Goal: Task Accomplishment & Management: Use online tool/utility

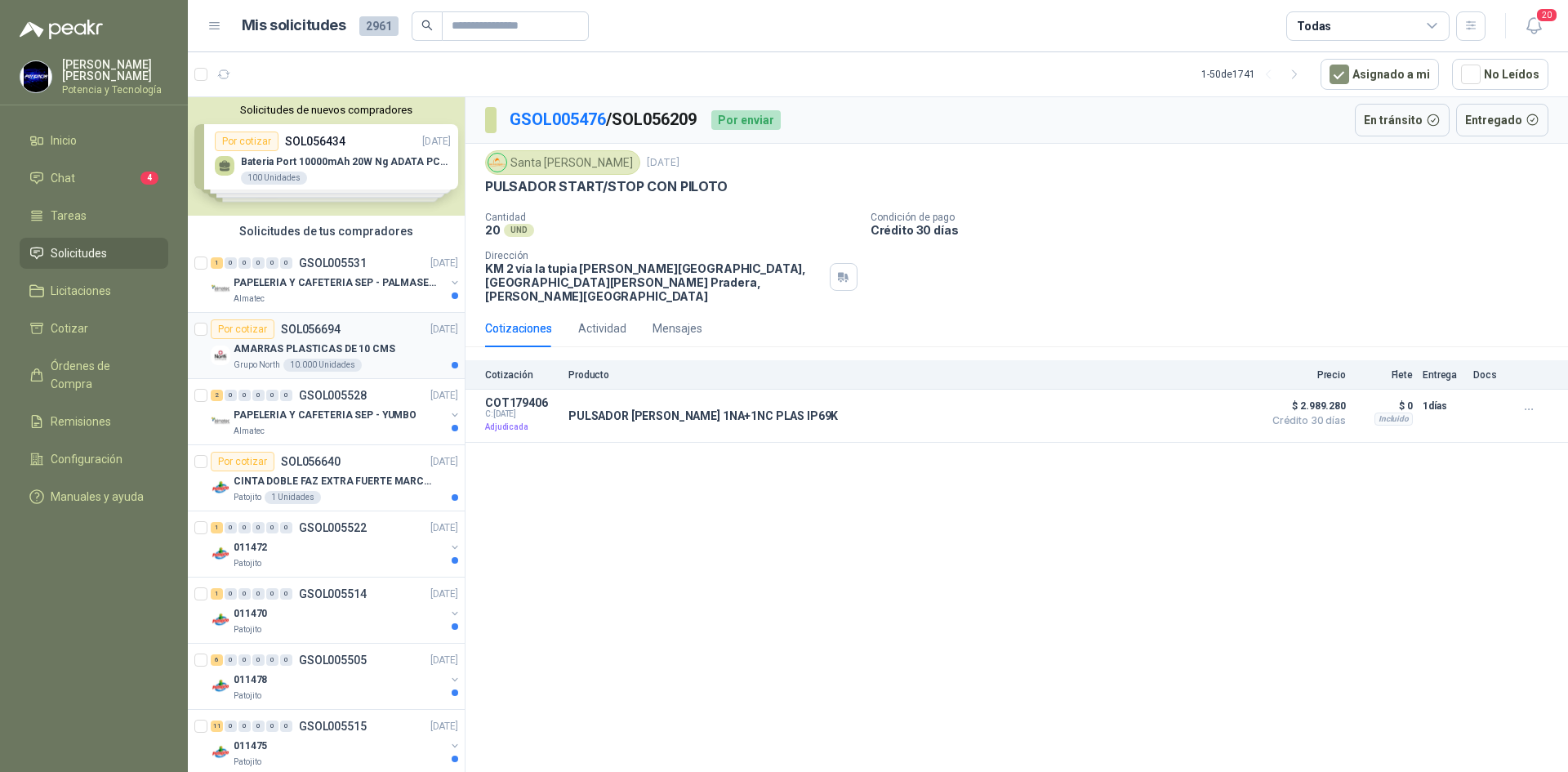
click at [254, 362] on p "Grupo North" at bounding box center [256, 364] width 47 height 13
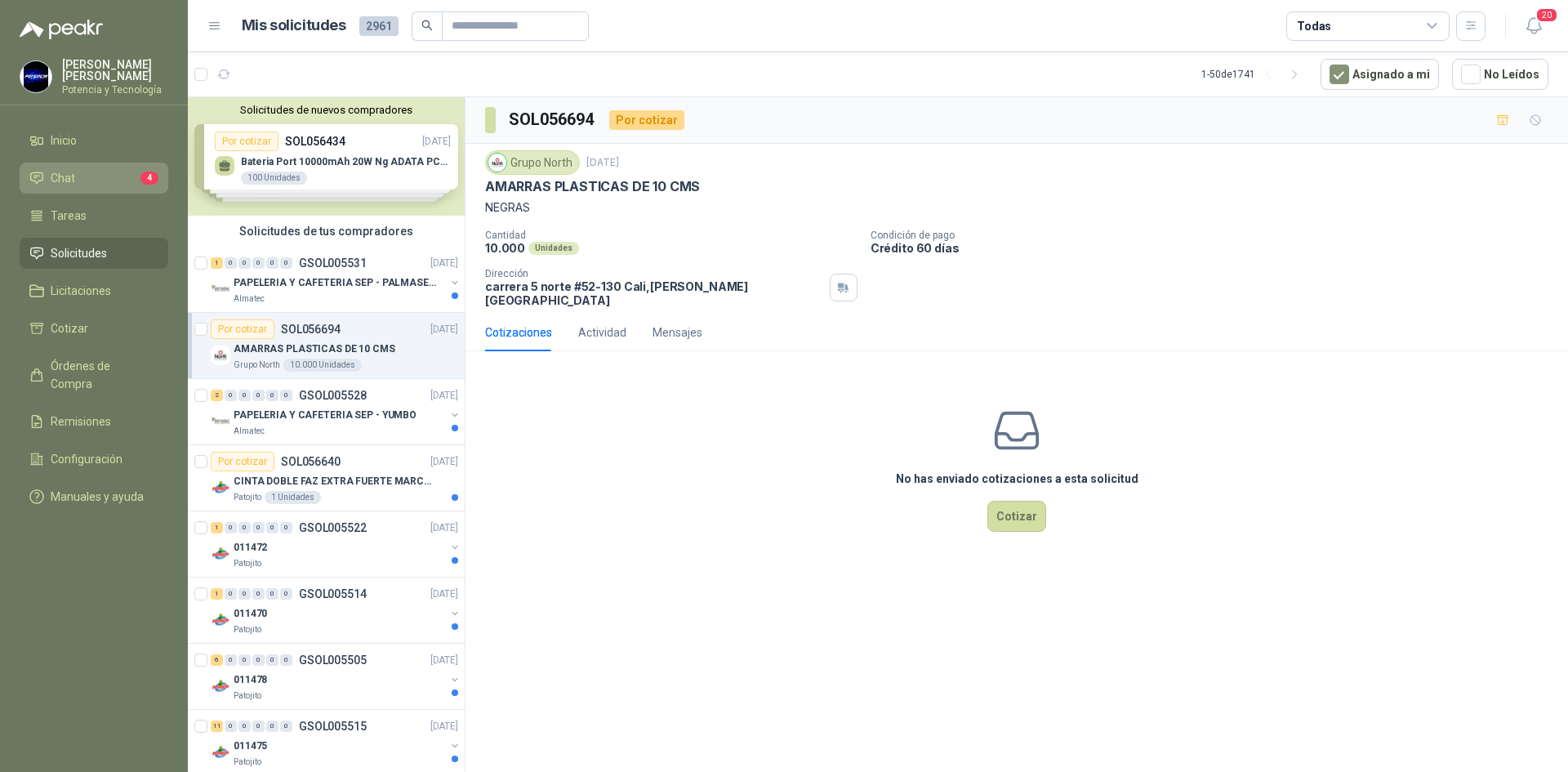
click at [77, 180] on li "Chat 4" at bounding box center [94, 178] width 129 height 18
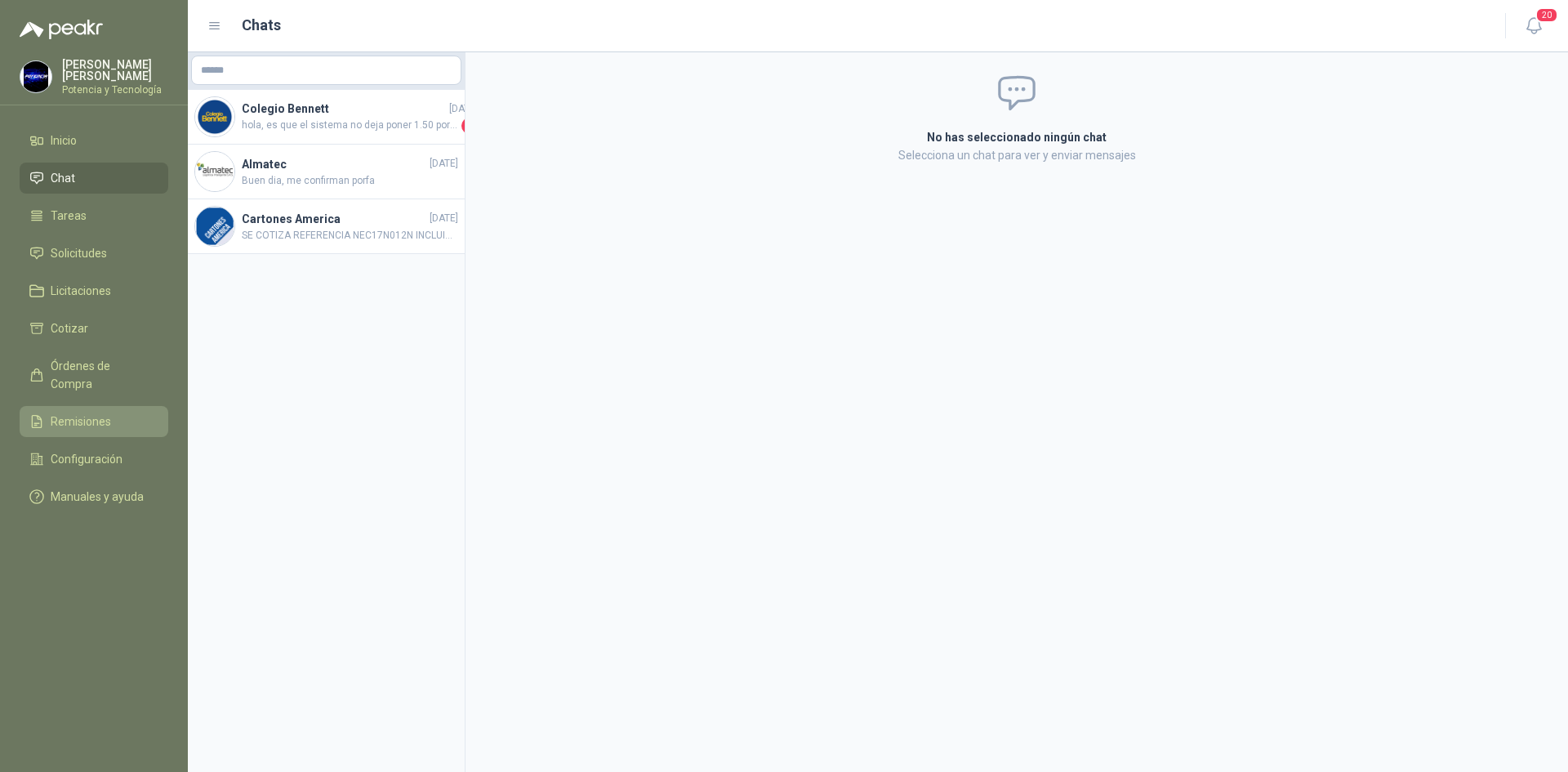
click at [107, 406] on link "Remisiones" at bounding box center [94, 421] width 149 height 31
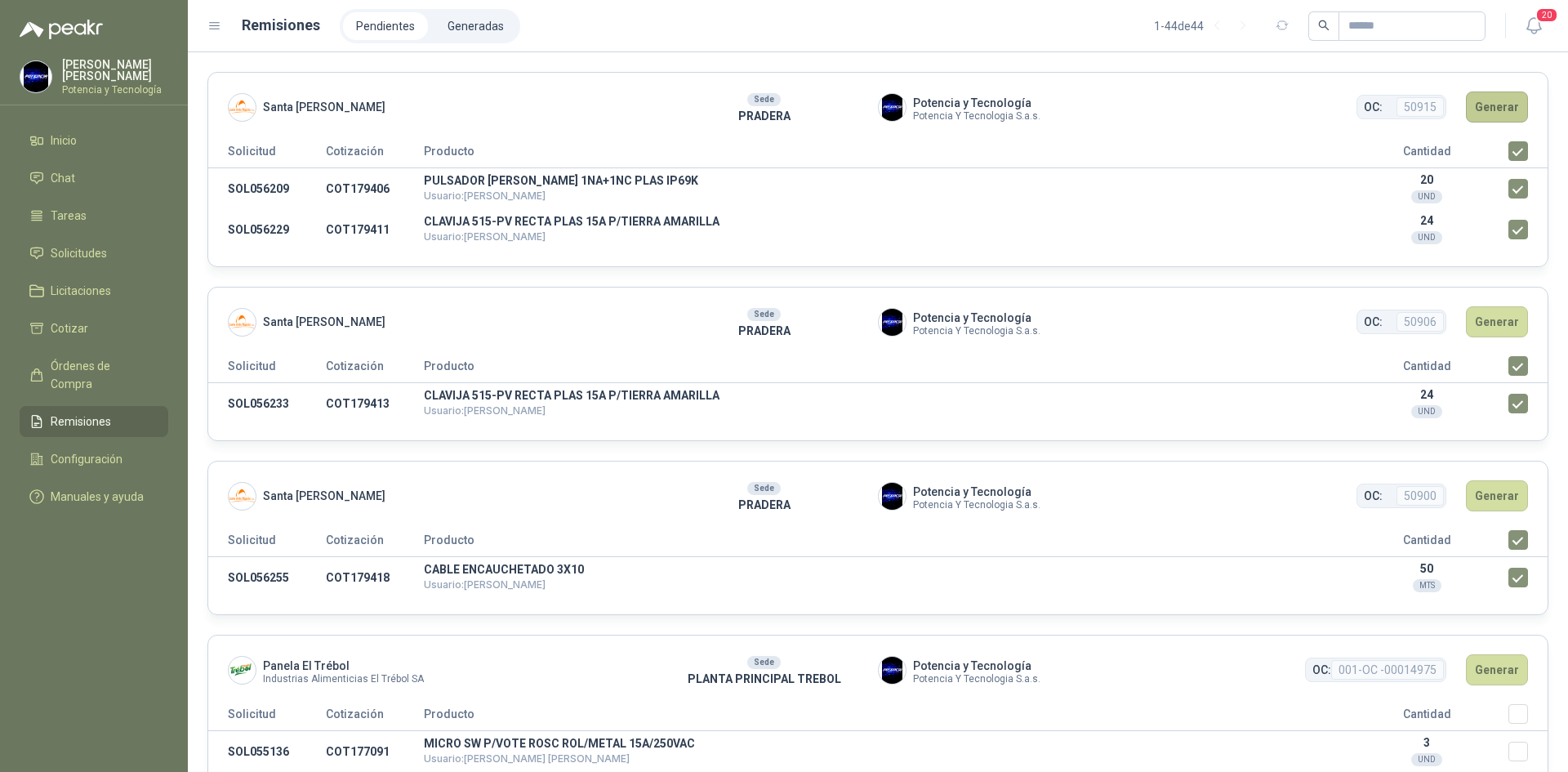
click at [1495, 114] on button "Generar" at bounding box center [1497, 106] width 63 height 31
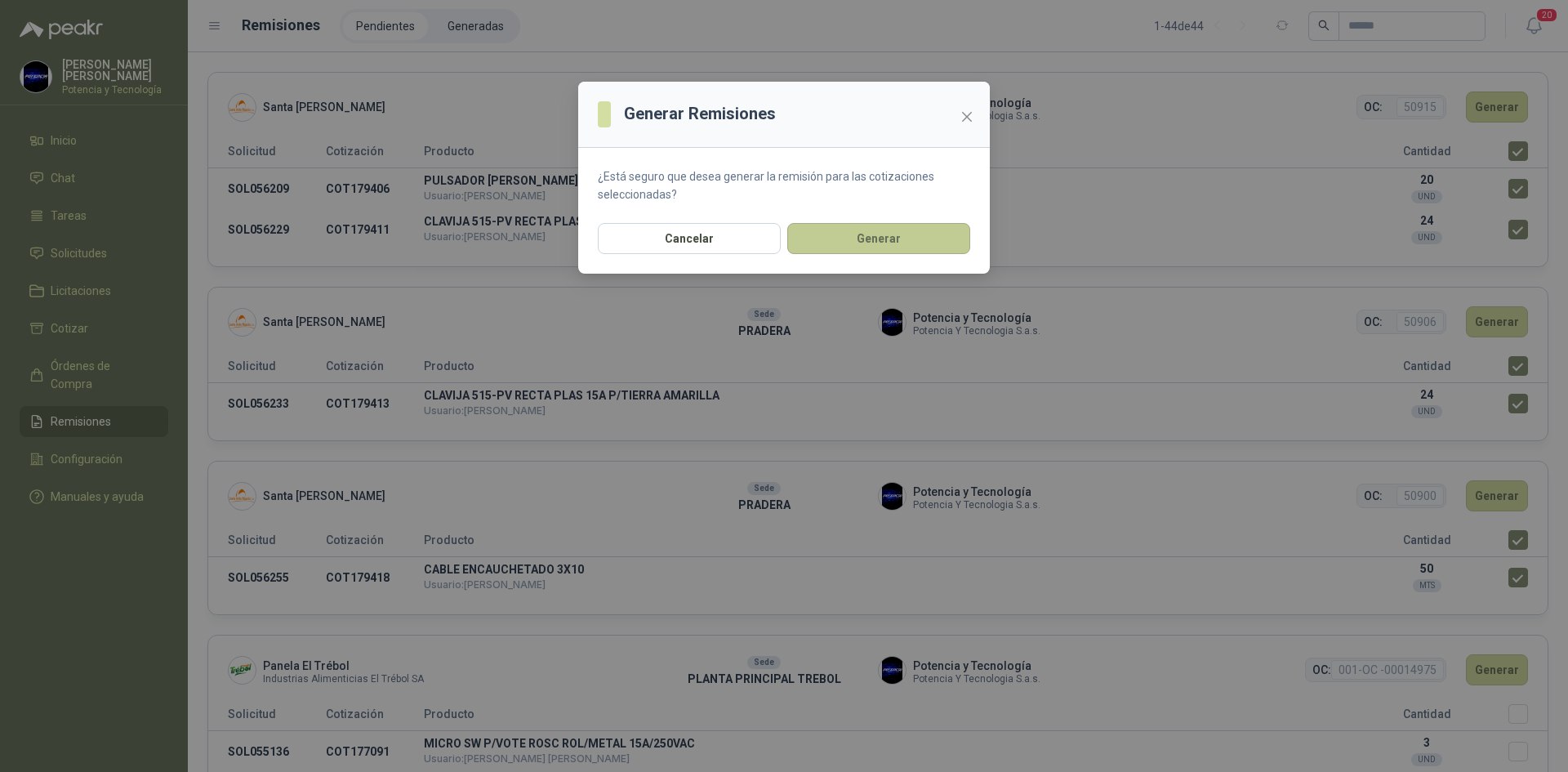
click at [883, 247] on button "Generar" at bounding box center [878, 238] width 183 height 31
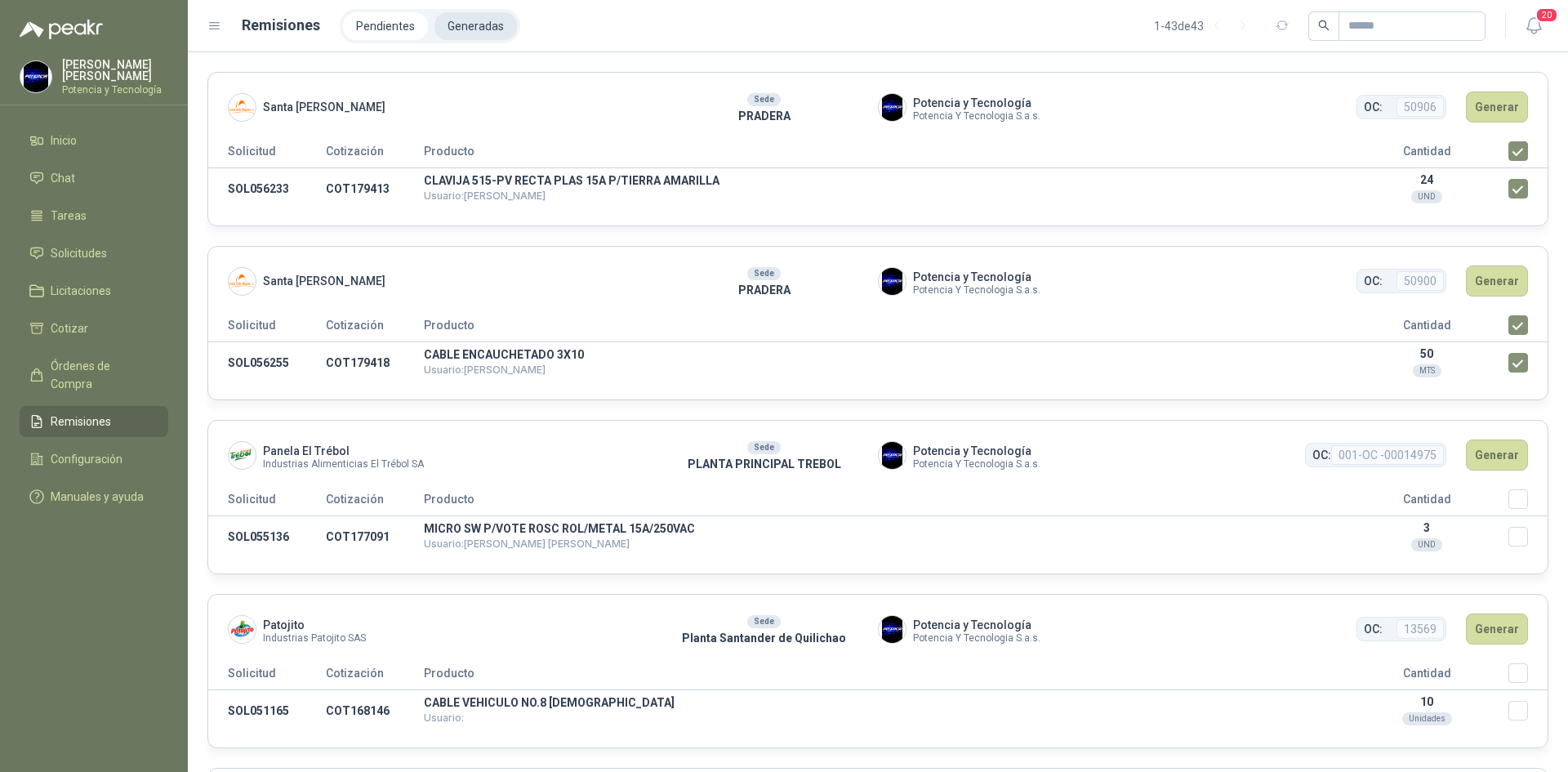
click at [462, 36] on li "Generadas" at bounding box center [475, 26] width 82 height 28
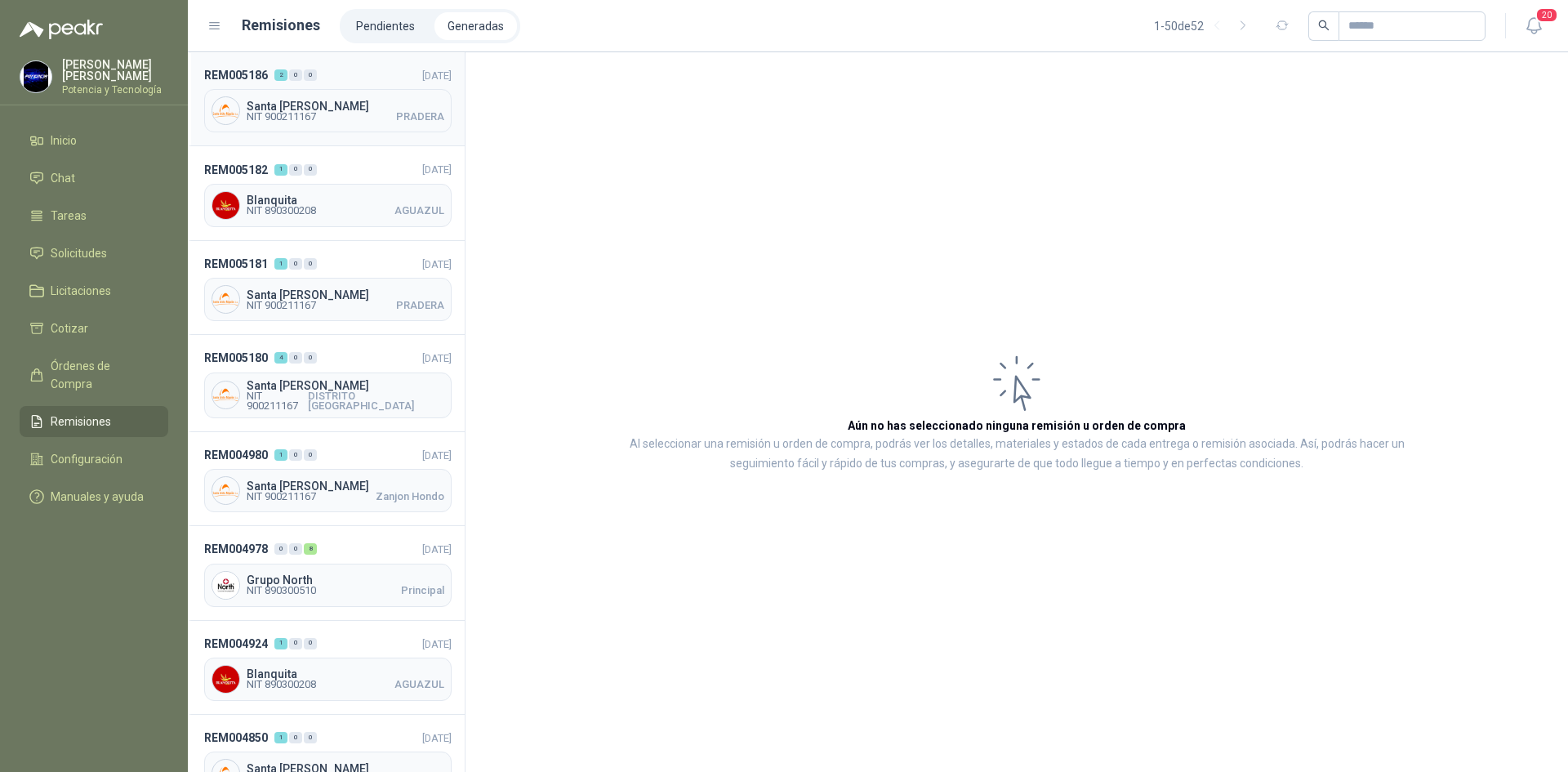
click at [308, 130] on div "Santa [PERSON_NAME] NIT 900211167 PRADERA" at bounding box center [327, 111] width 247 height 44
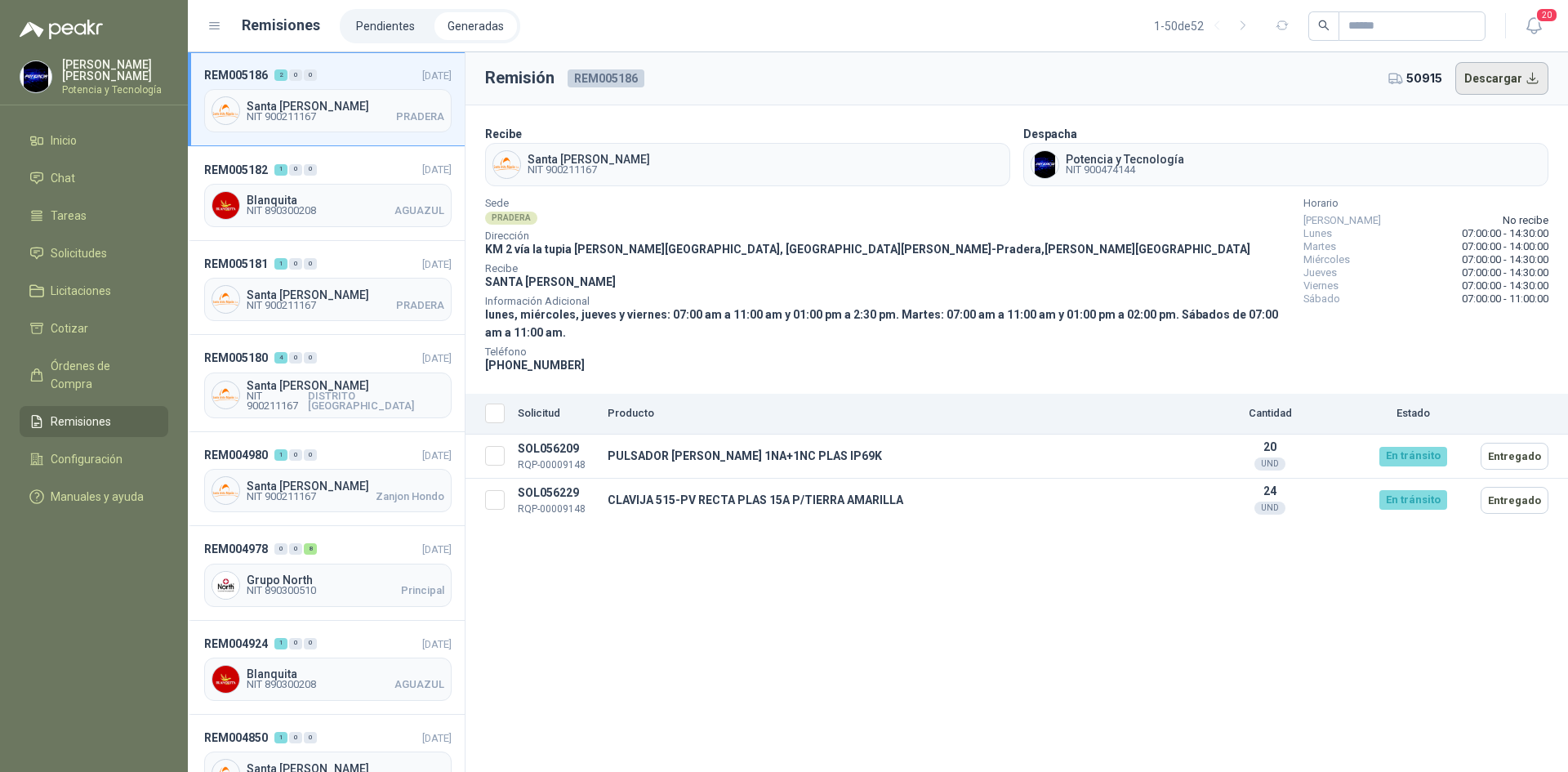
click at [1515, 80] on button "Descargar" at bounding box center [1503, 78] width 94 height 33
click at [102, 371] on span "Órdenes de Compra" at bounding box center [101, 375] width 102 height 36
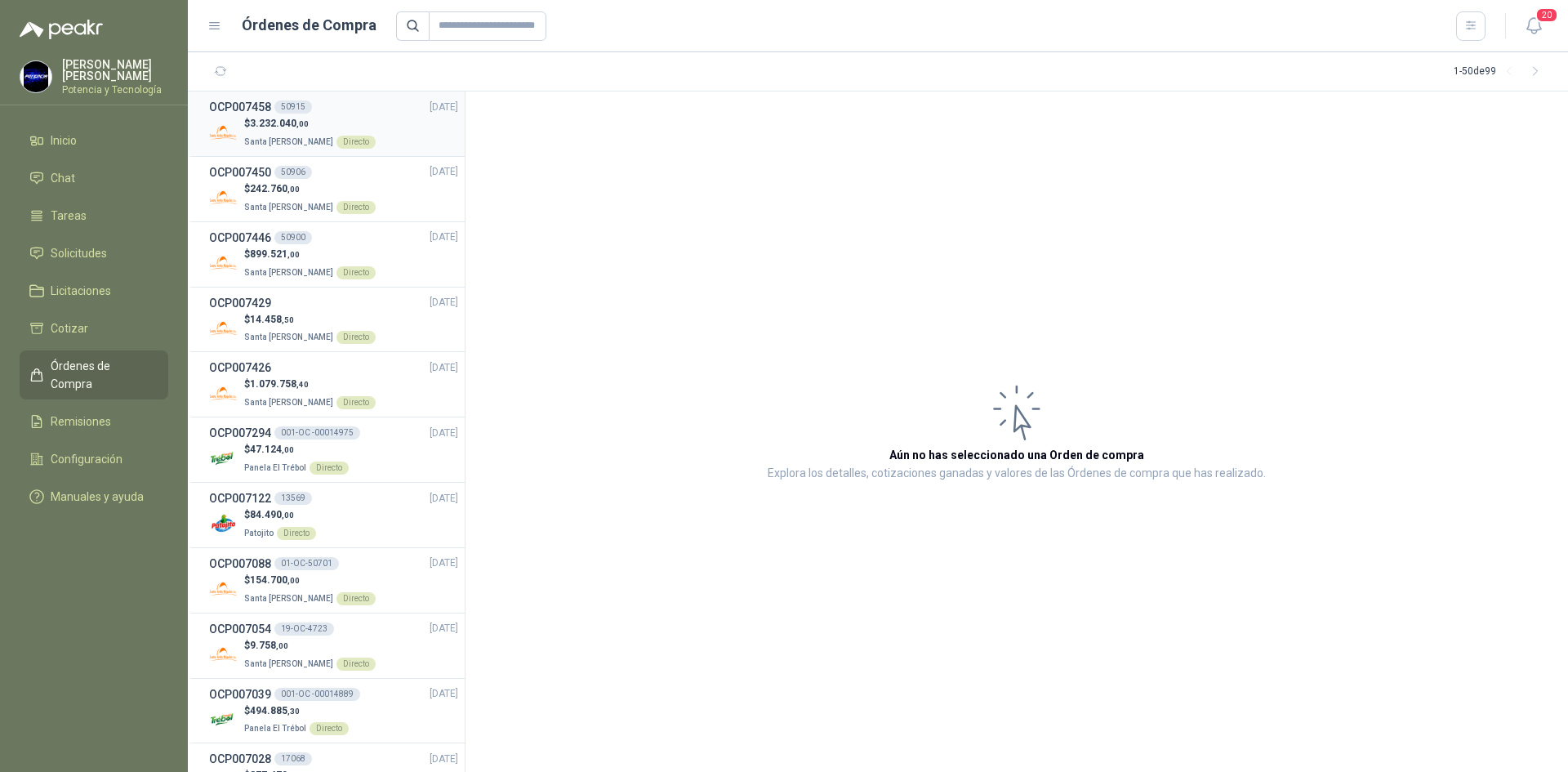
click at [289, 141] on span "Santa [PERSON_NAME]" at bounding box center [289, 141] width 89 height 9
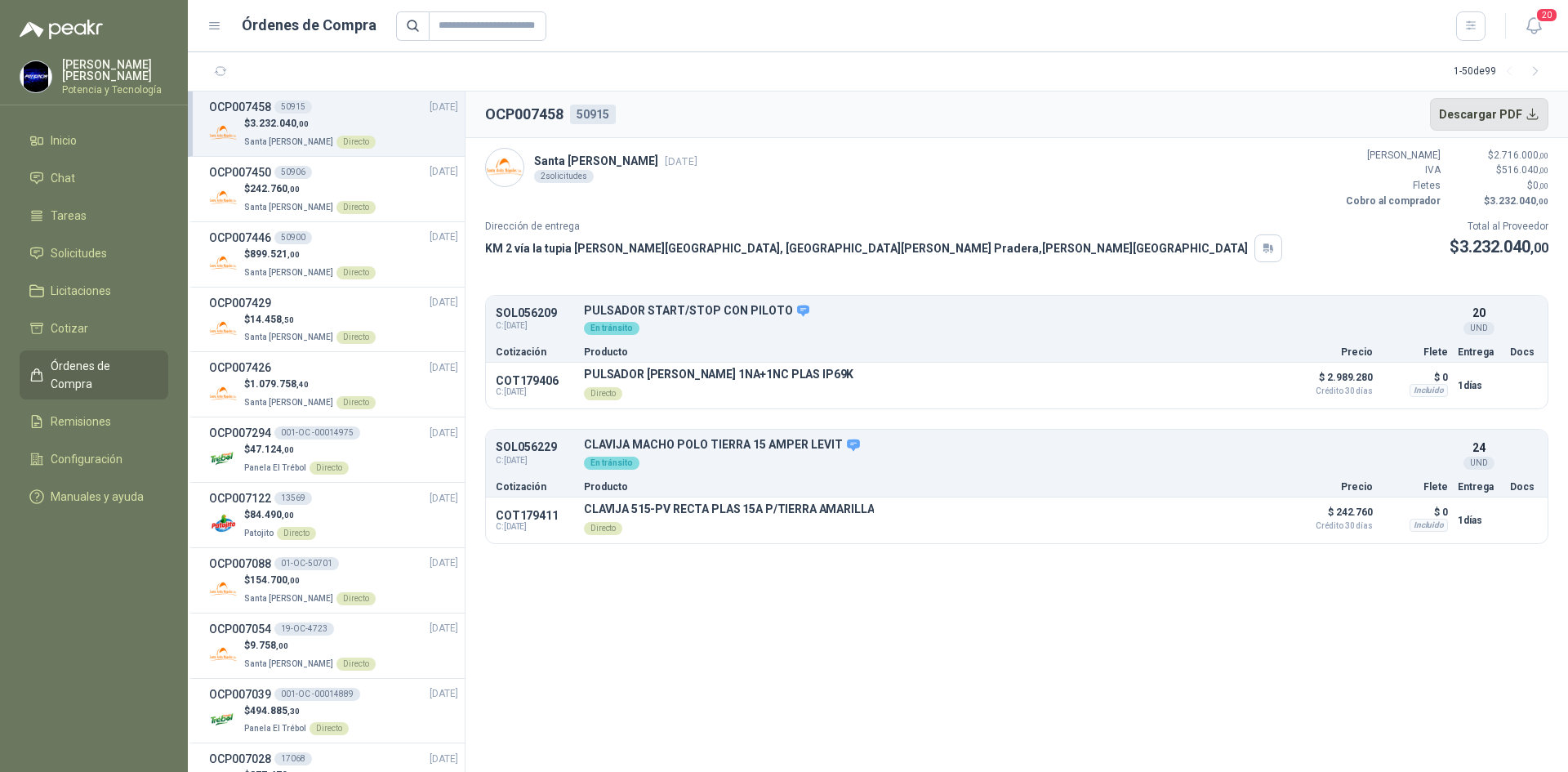
click at [1507, 113] on button "Descargar PDF" at bounding box center [1490, 114] width 119 height 33
click at [294, 193] on span "242.760 ,00" at bounding box center [275, 189] width 50 height 12
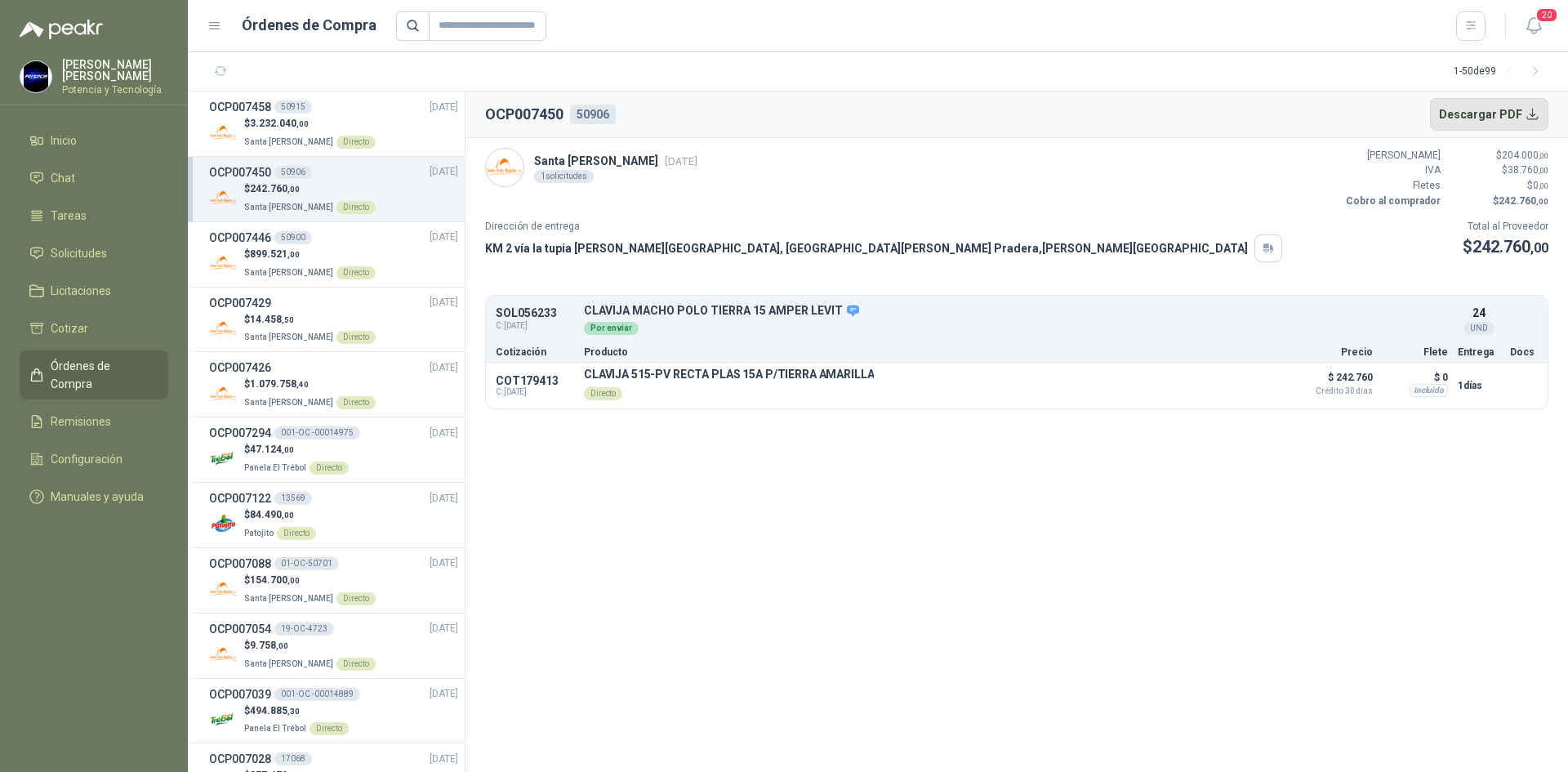
click at [1479, 114] on button "Descargar PDF" at bounding box center [1490, 114] width 119 height 33
click at [365, 321] on div "$ 14.458 ,50 Santa [PERSON_NAME] Directo" at bounding box center [333, 328] width 249 height 34
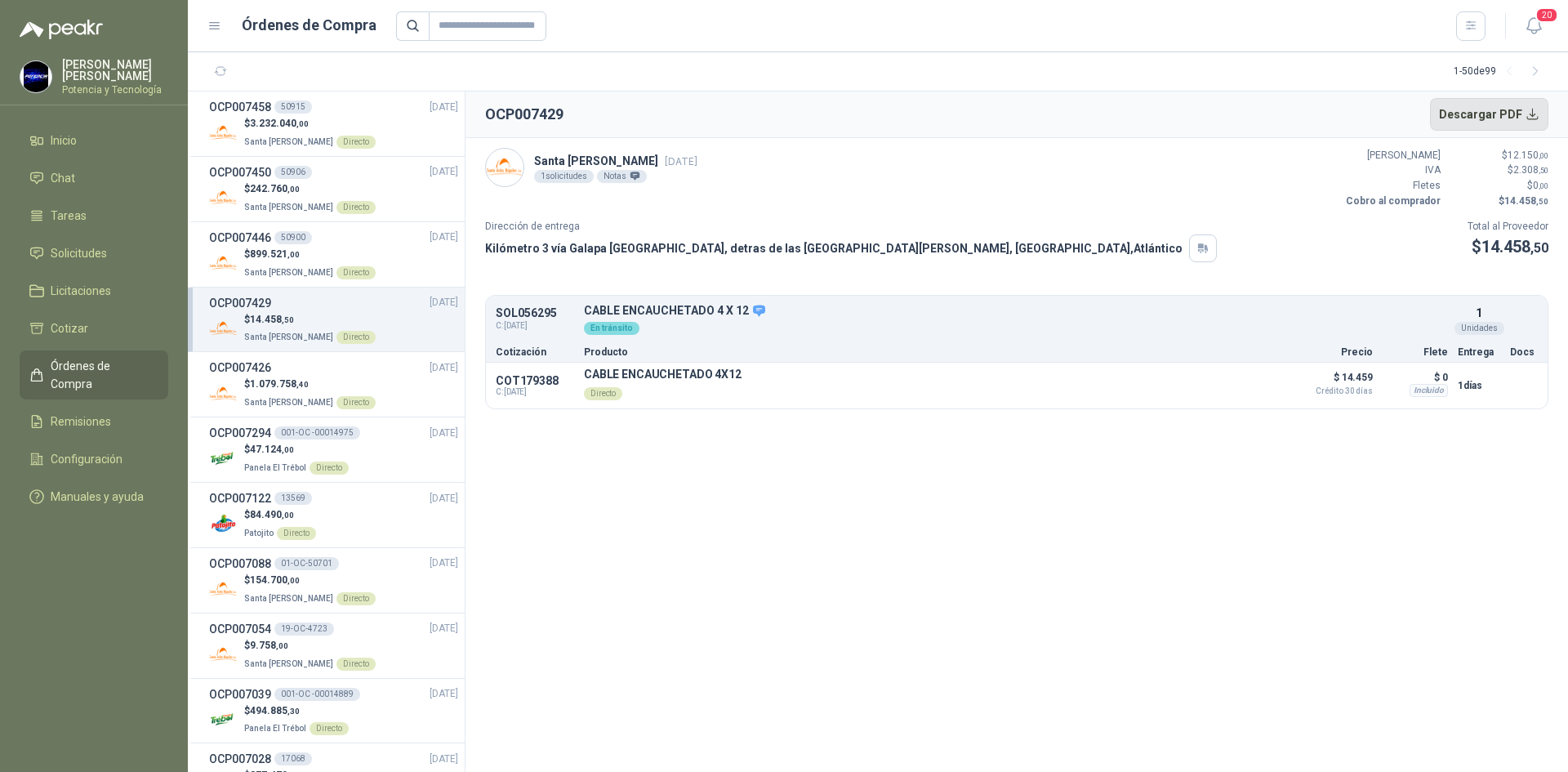
click at [1470, 119] on button "Descargar PDF" at bounding box center [1490, 114] width 119 height 33
click at [330, 259] on p "$ 899.521 ,00" at bounding box center [310, 255] width 132 height 16
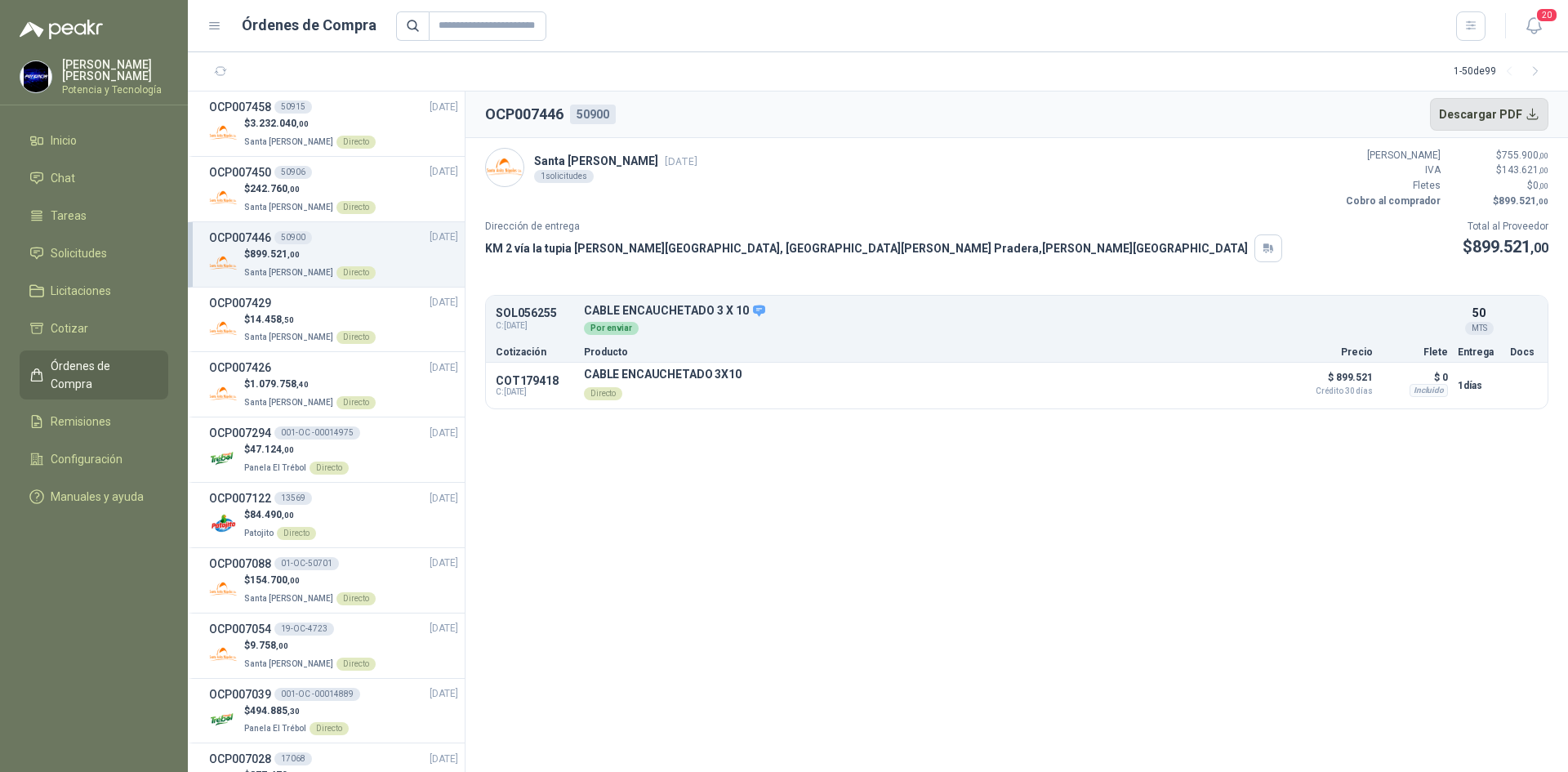
click at [1503, 118] on button "Descargar PDF" at bounding box center [1490, 114] width 119 height 33
click at [941, 506] on section "OCP007446 50900 Descargar PDF Santa [PERSON_NAME] [DATE] 1 solicitudes Valor Br…" at bounding box center [1016, 432] width 1103 height 681
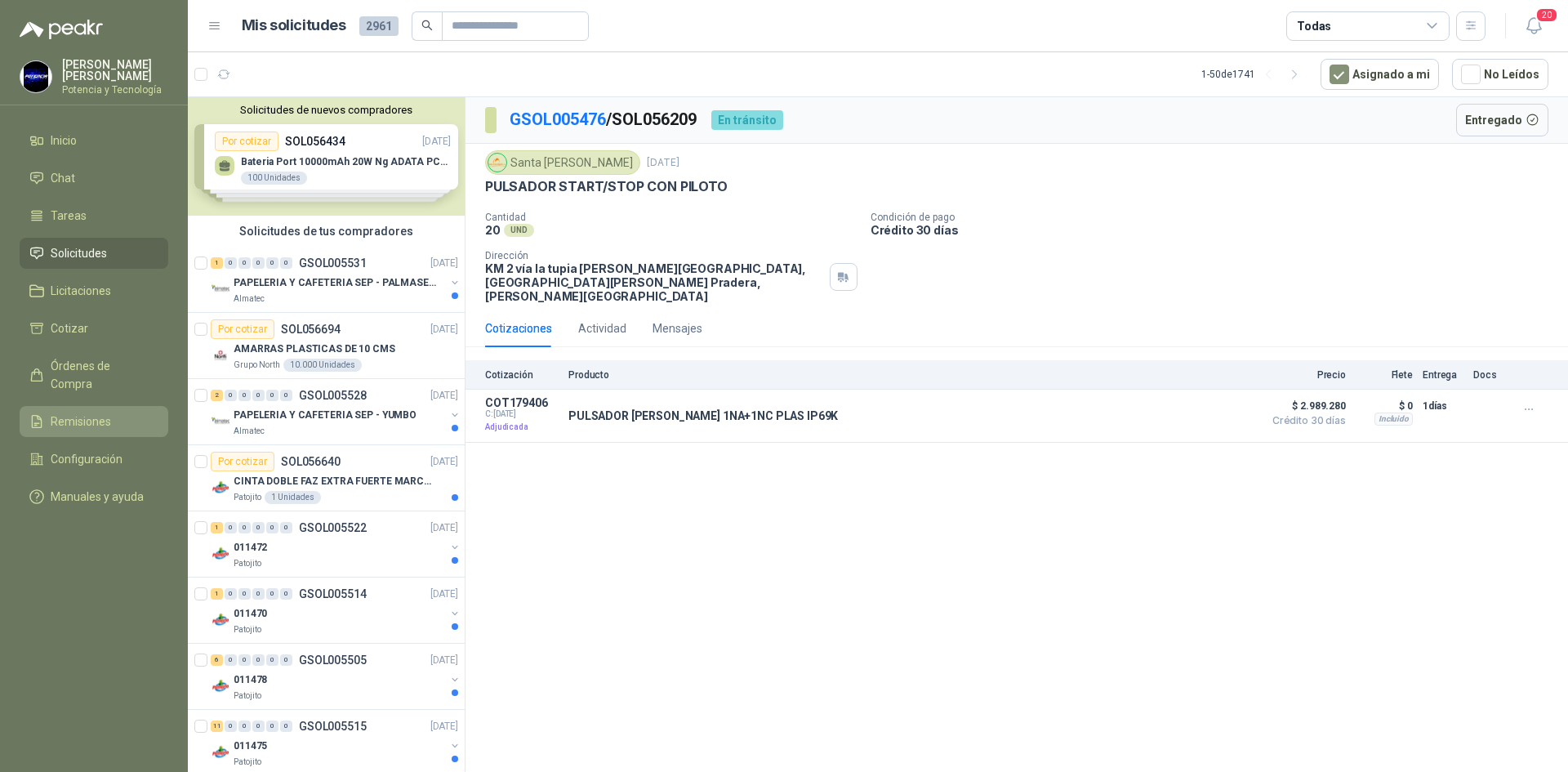
click at [94, 413] on span "Remisiones" at bounding box center [80, 422] width 61 height 18
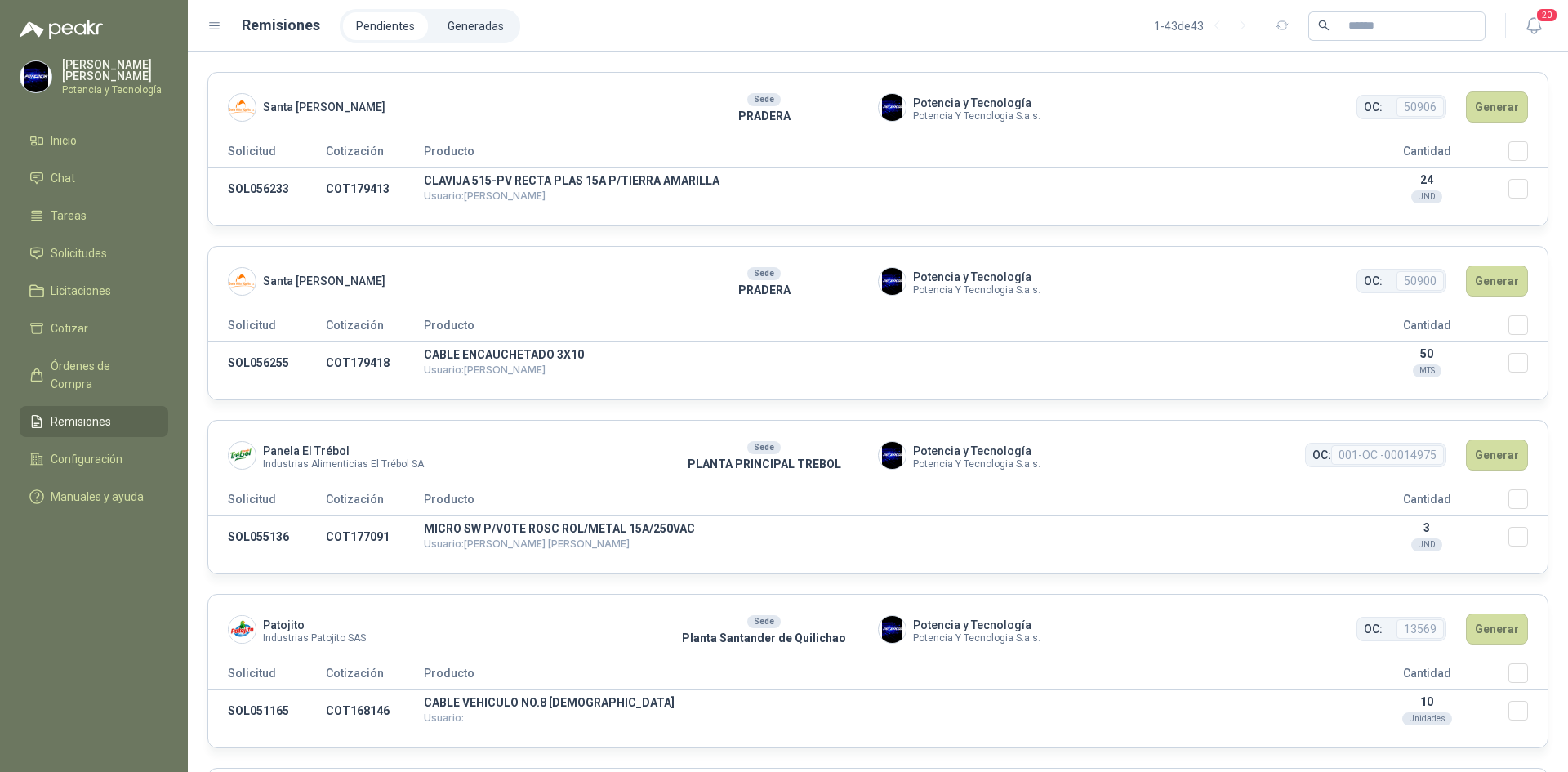
click at [370, 304] on header "Santa Anita Napoles Sede PRADERA Potencia y Tecnología Potencia Y Tecnologia S.…" at bounding box center [878, 281] width 1340 height 68
click at [1489, 113] on button "Generar" at bounding box center [1497, 106] width 63 height 31
click at [1466, 114] on button "Generar" at bounding box center [1497, 106] width 63 height 31
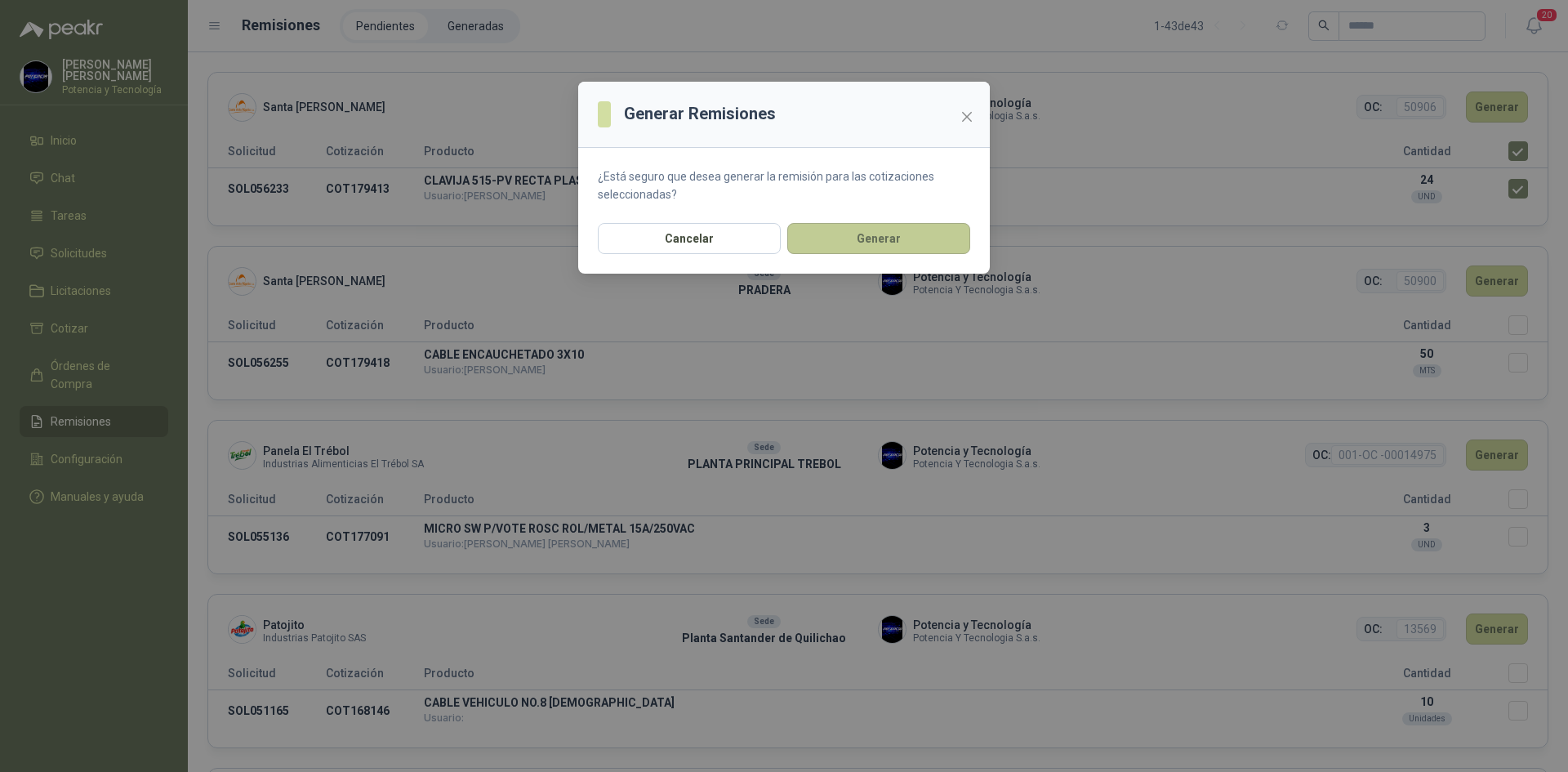
click at [937, 229] on button "Generar" at bounding box center [878, 238] width 183 height 31
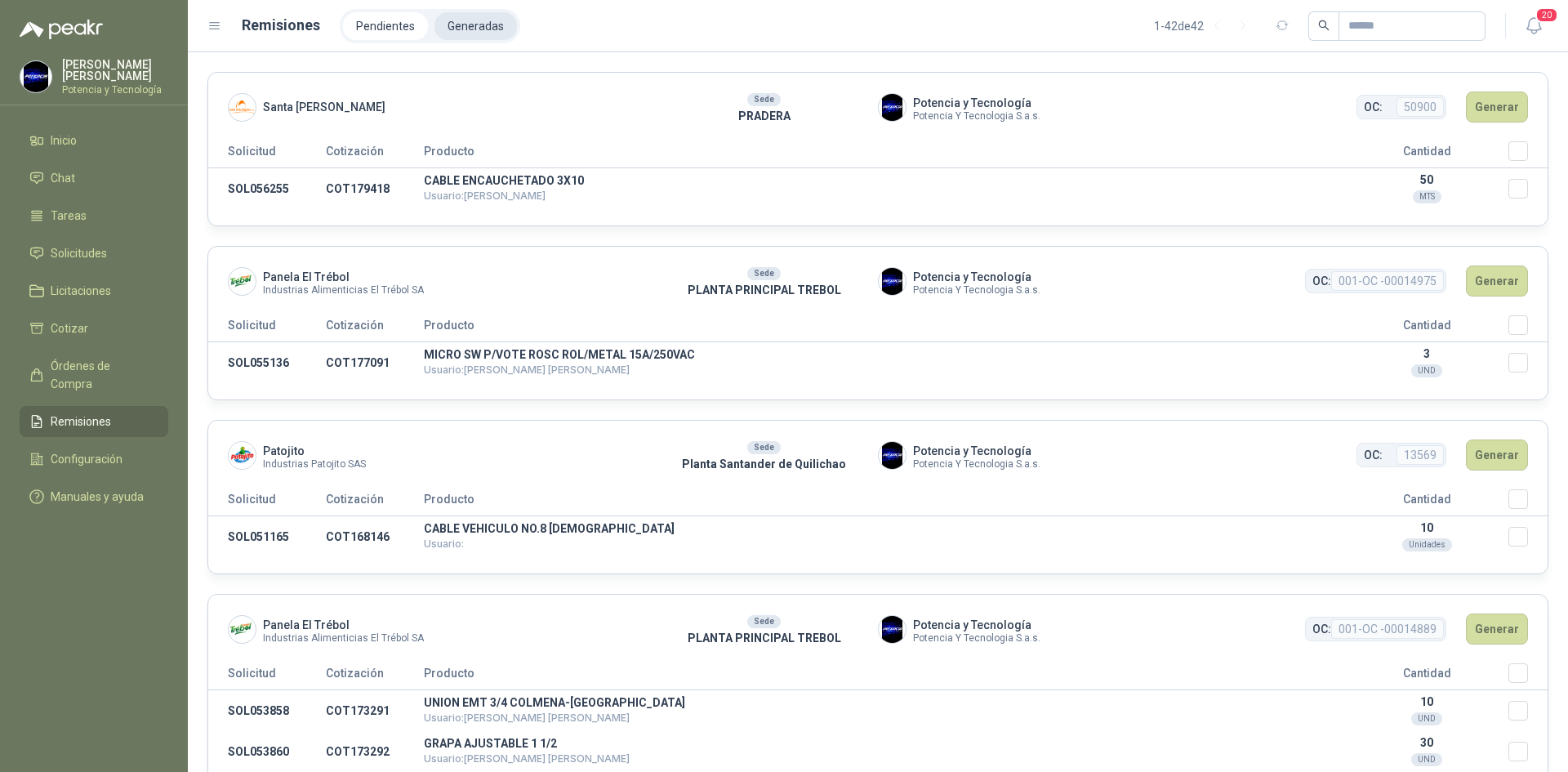
click at [483, 26] on li "Generadas" at bounding box center [475, 26] width 82 height 28
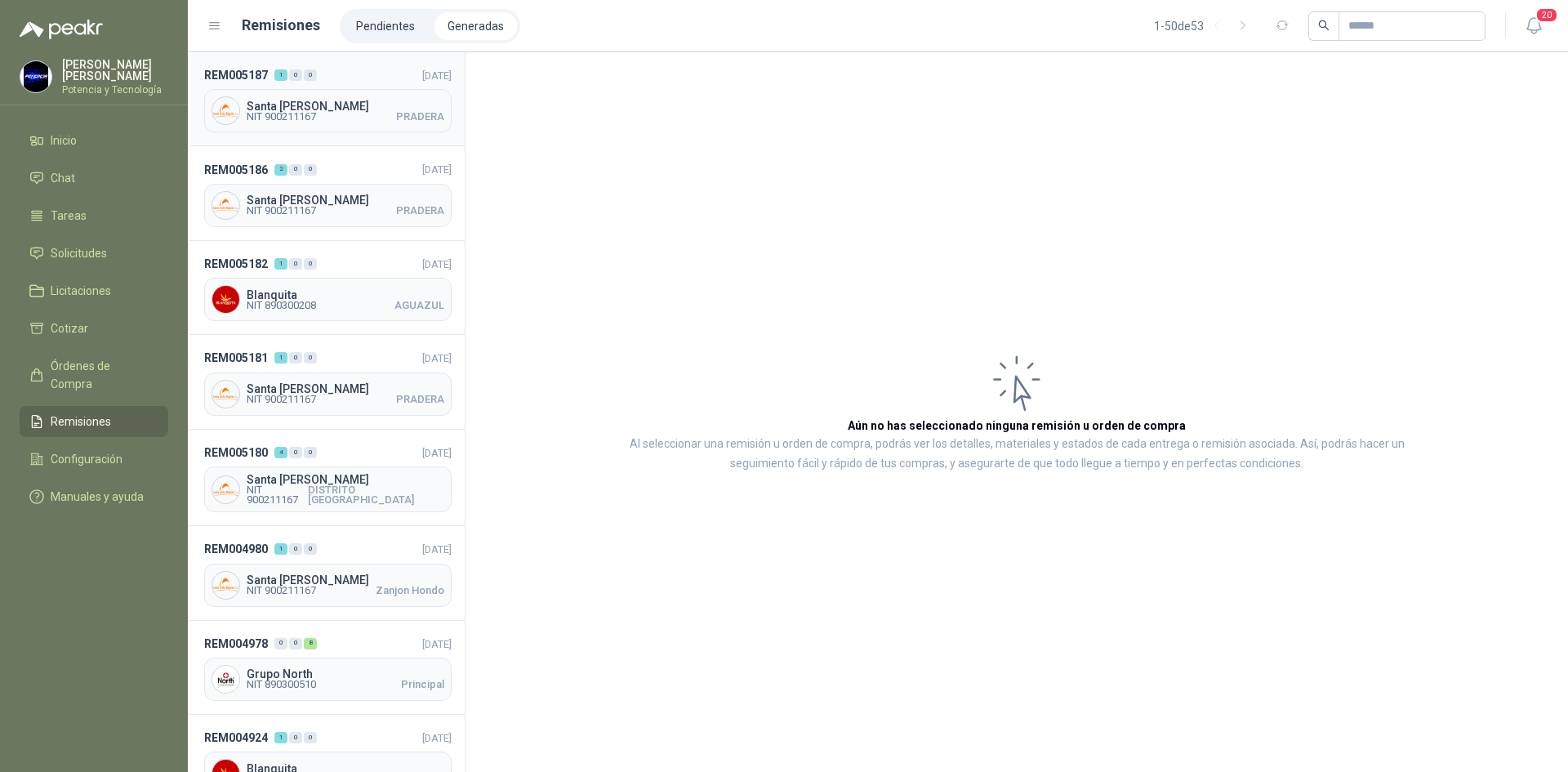
click at [316, 116] on span "NIT 900211167" at bounding box center [282, 117] width 69 height 10
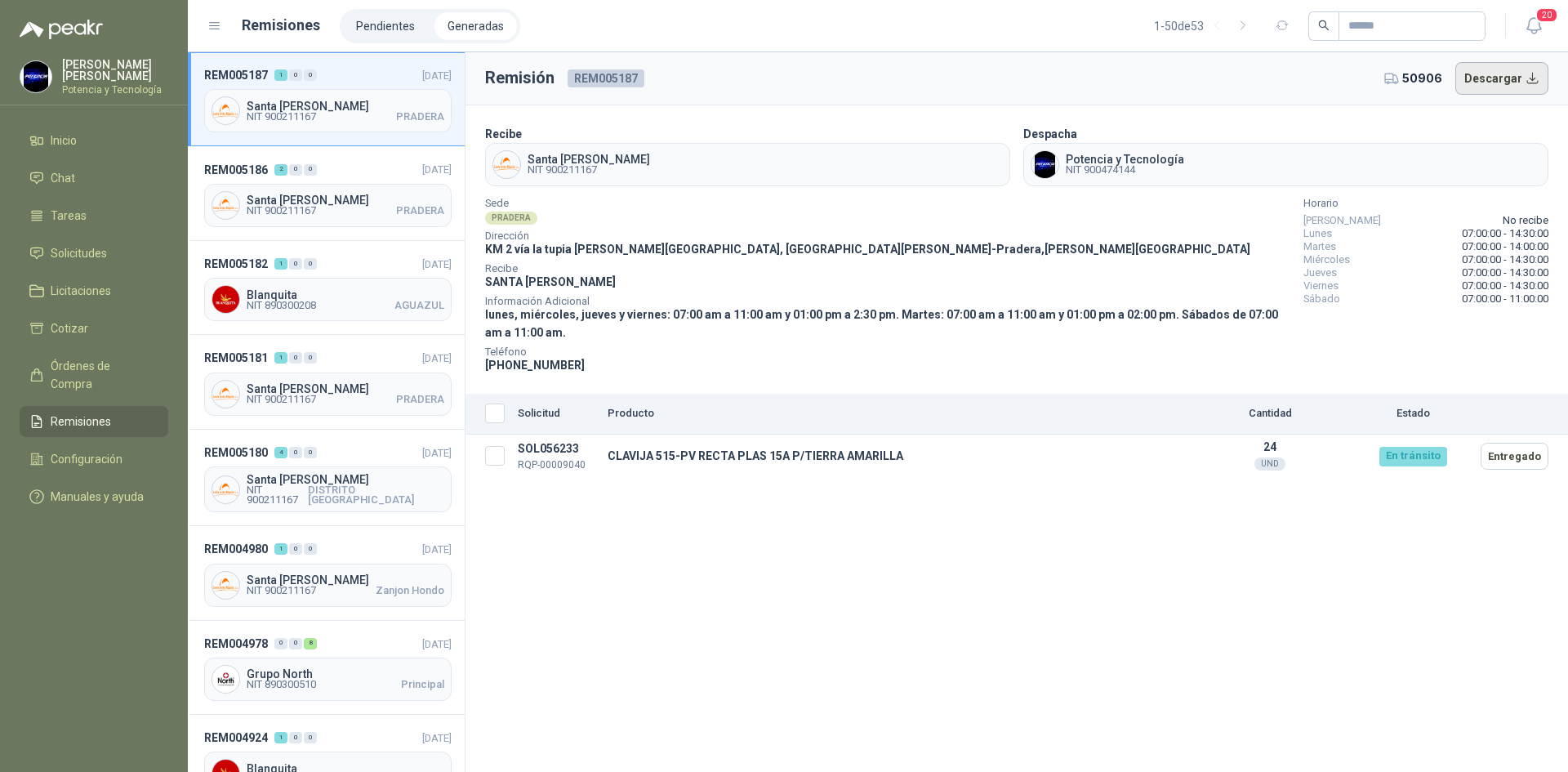
click at [1514, 85] on button "Descargar" at bounding box center [1503, 78] width 94 height 33
click at [317, 209] on span "NIT 900211167" at bounding box center [282, 210] width 69 height 10
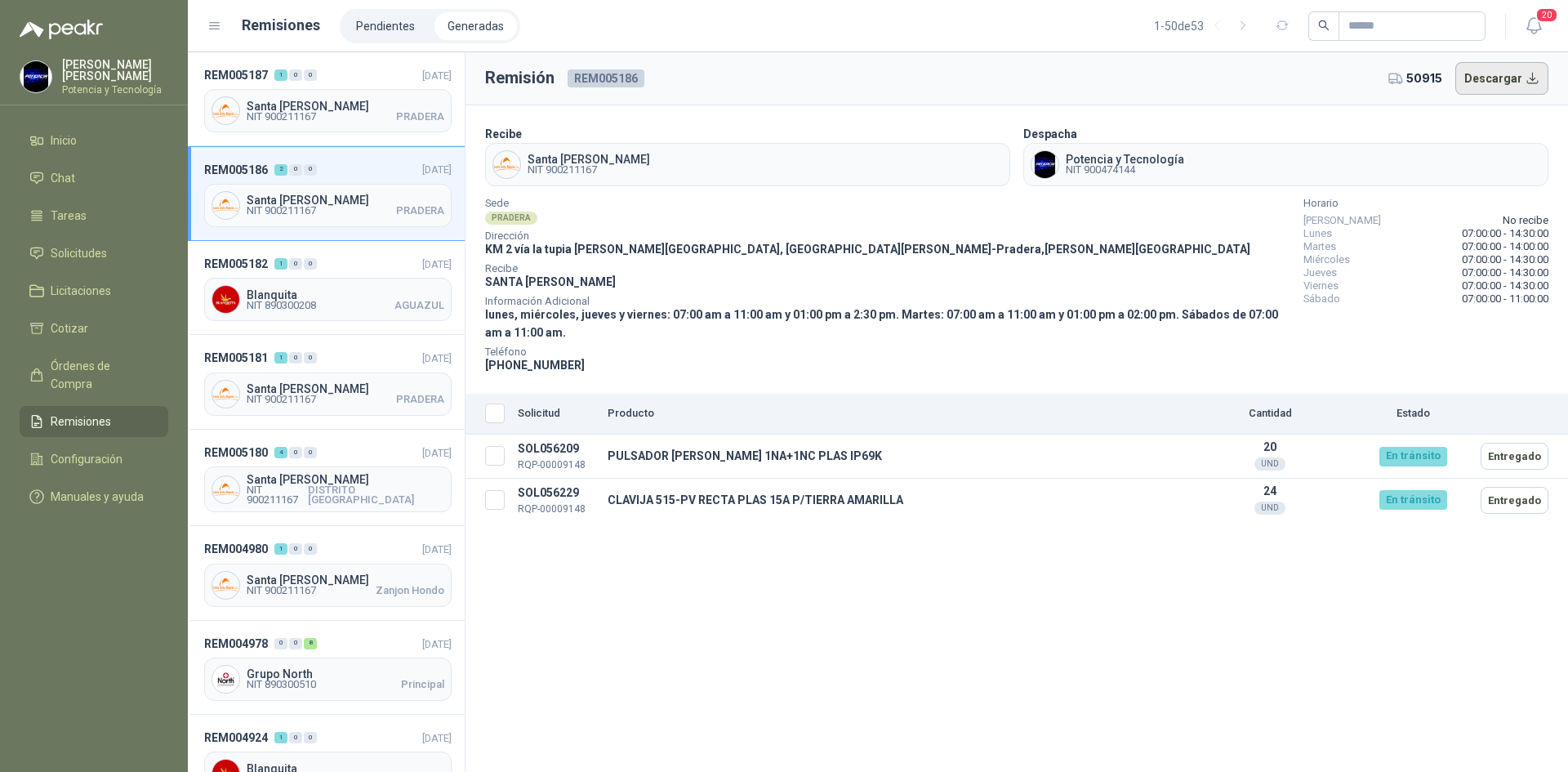
click at [1494, 88] on button "Descargar" at bounding box center [1503, 78] width 94 height 33
click at [339, 402] on span "NIT 900211167 PRADERA" at bounding box center [345, 400] width 197 height 10
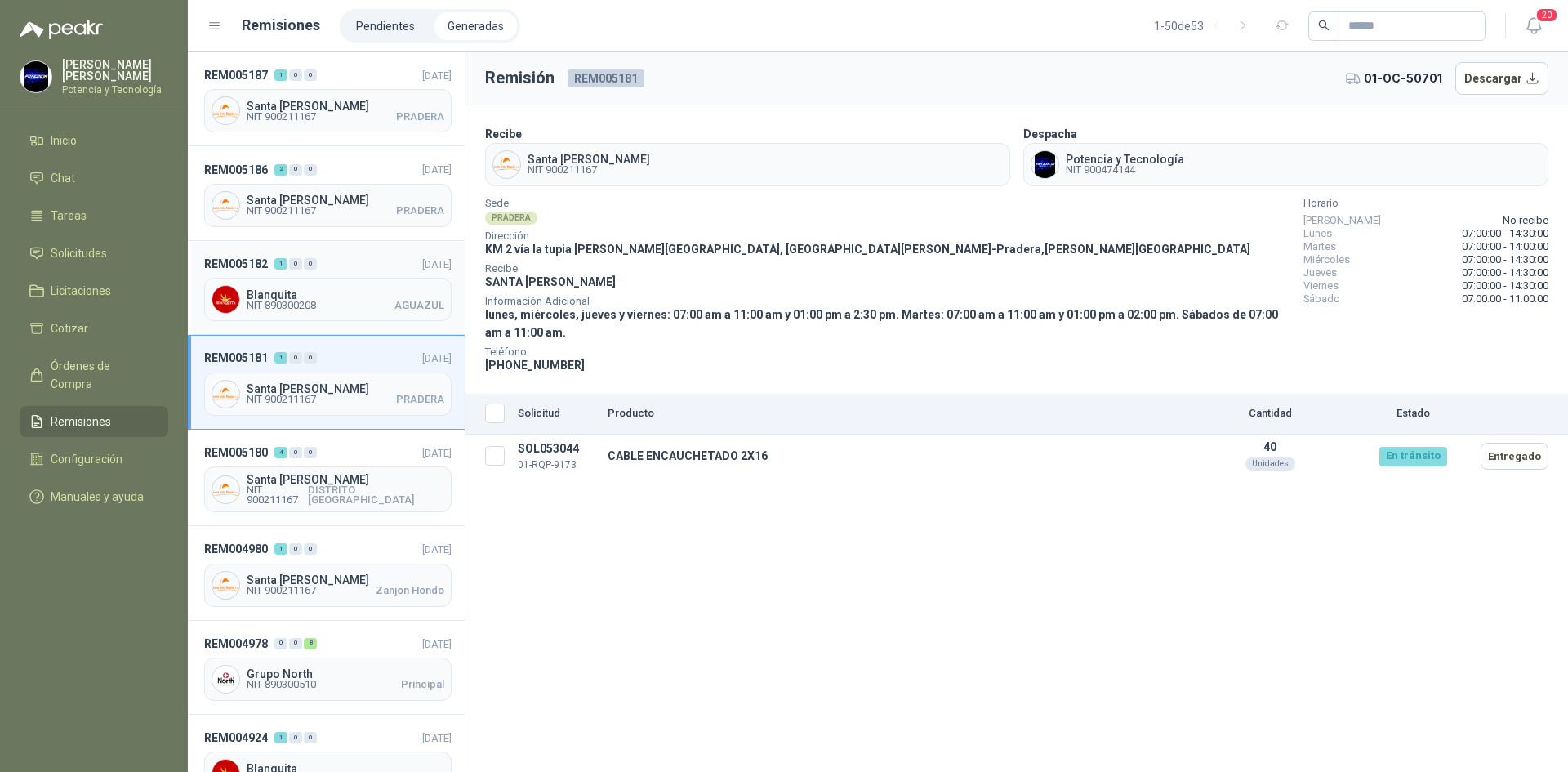
click at [332, 314] on div "Blanquita NIT 890300208 AGUAZUL" at bounding box center [327, 300] width 247 height 44
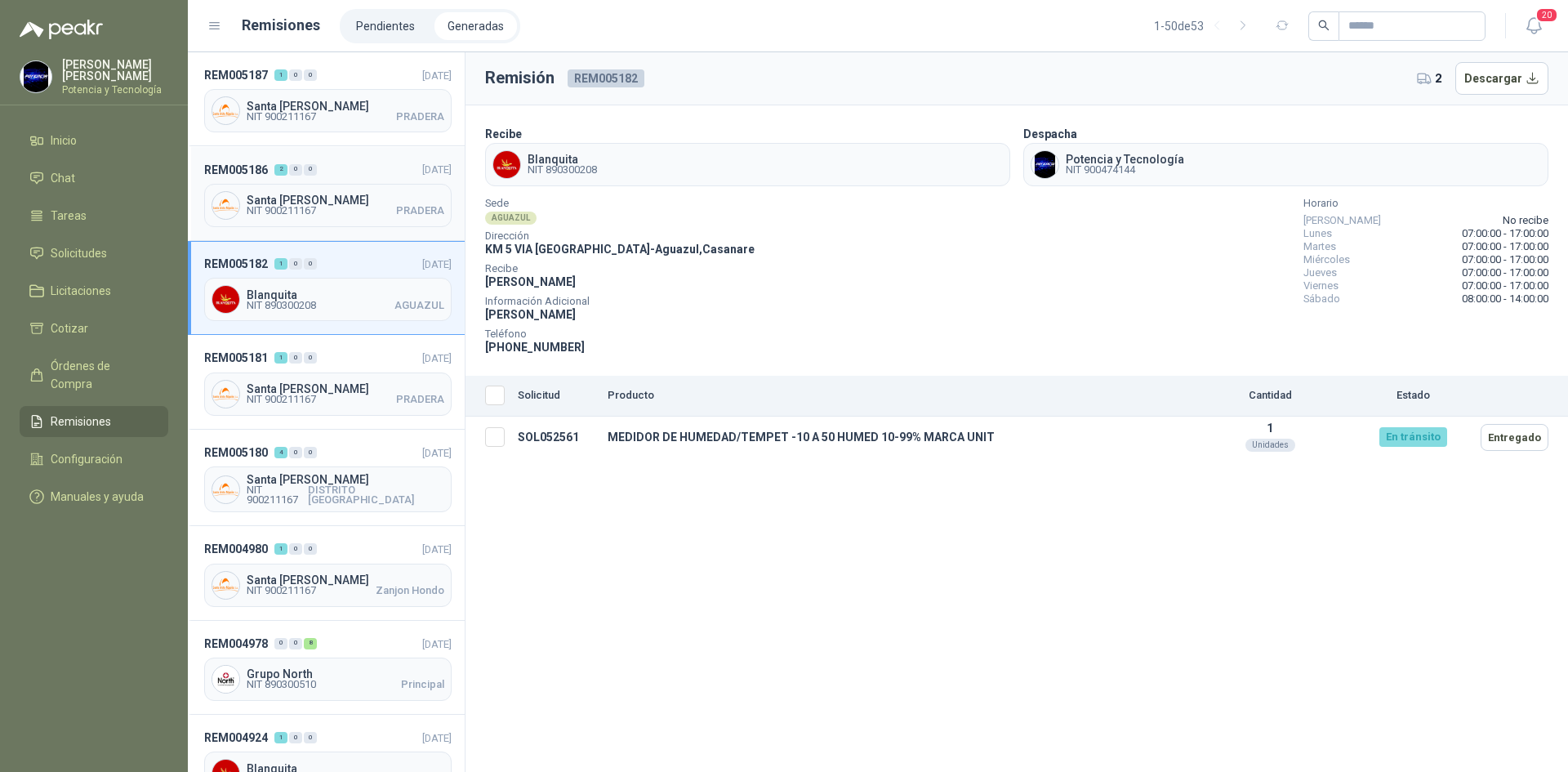
click at [344, 220] on div "Santa [PERSON_NAME] NIT 900211167 PRADERA" at bounding box center [327, 205] width 247 height 44
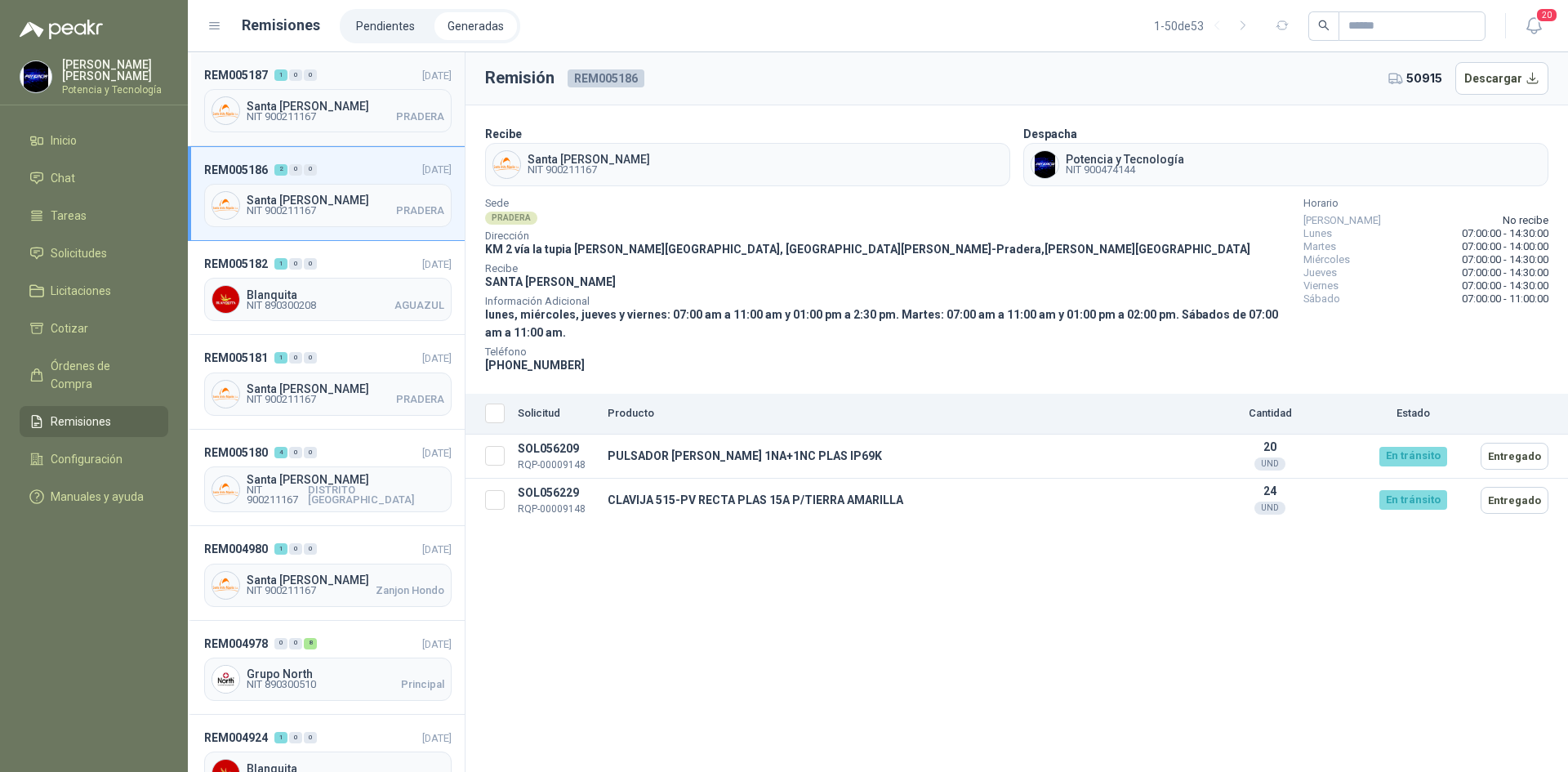
click at [331, 112] on span "NIT 900211167 PRADERA" at bounding box center [345, 117] width 197 height 10
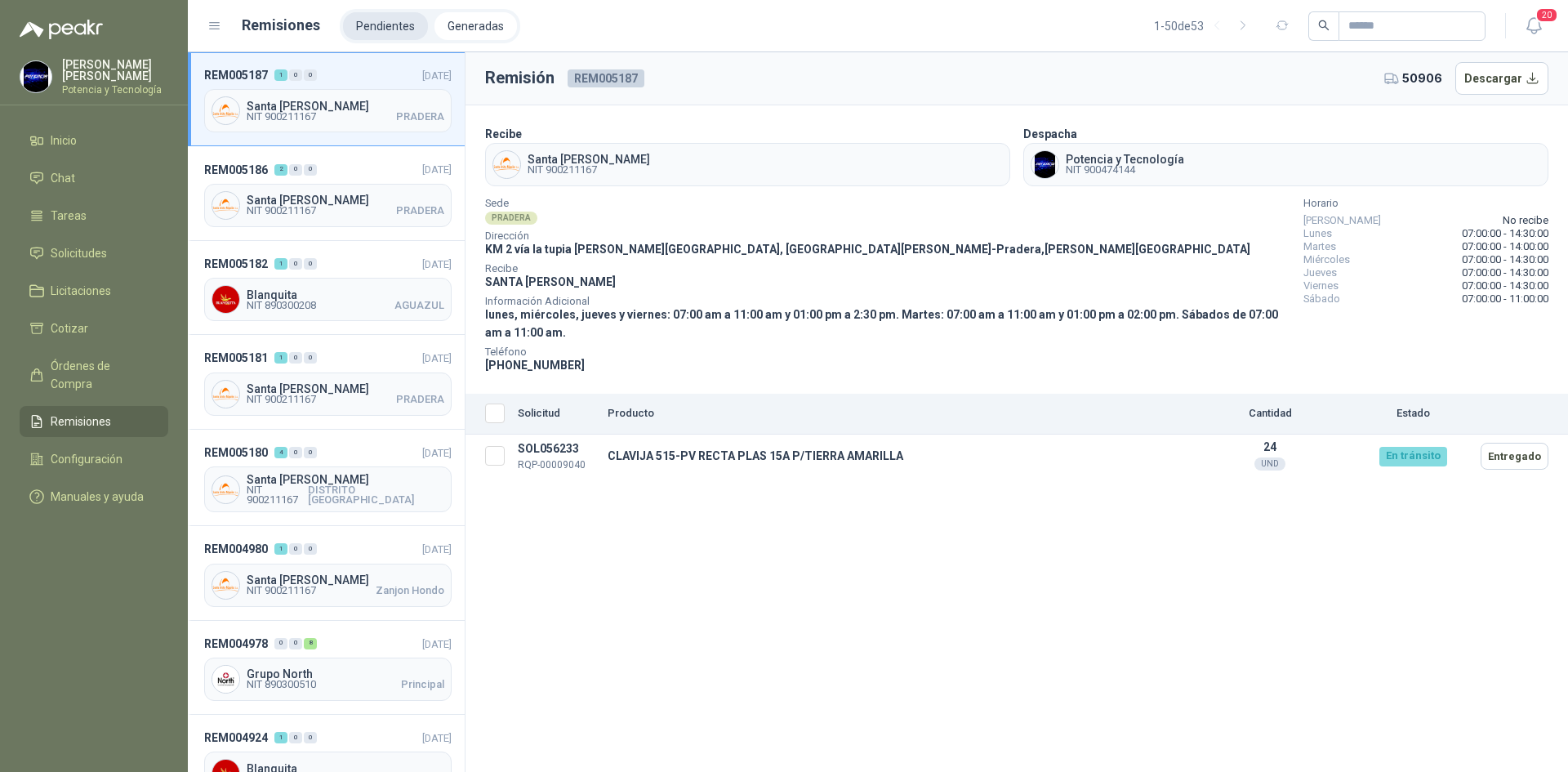
click at [372, 29] on li "Pendientes" at bounding box center [386, 26] width 85 height 28
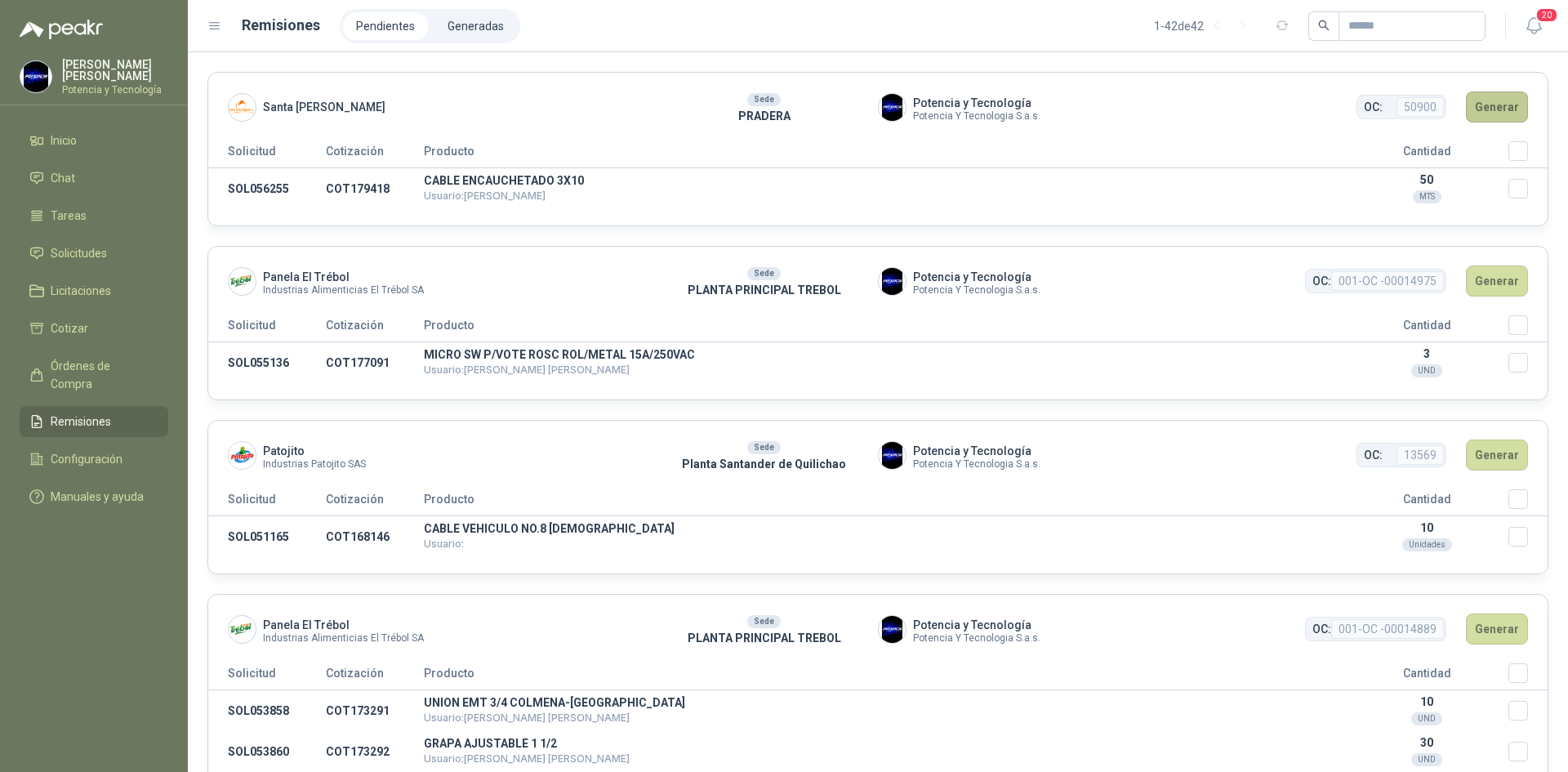
click at [1478, 106] on button "Generar" at bounding box center [1497, 106] width 63 height 31
click at [1508, 162] on th "Seleccionar/deseleccionar" at bounding box center [1528, 154] width 40 height 27
click at [1490, 113] on button "Generar" at bounding box center [1497, 106] width 63 height 31
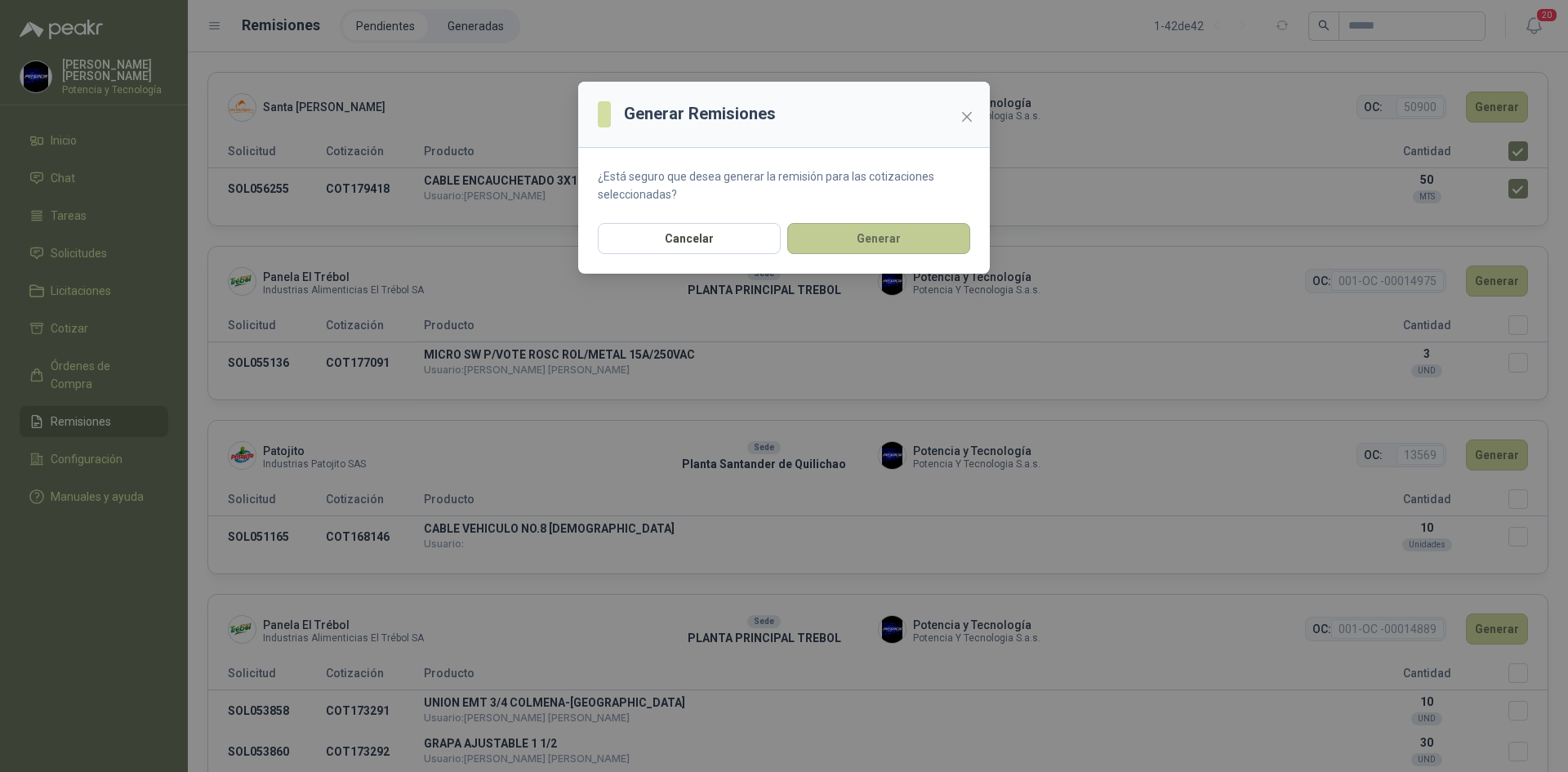
click at [933, 246] on button "Generar" at bounding box center [878, 238] width 183 height 31
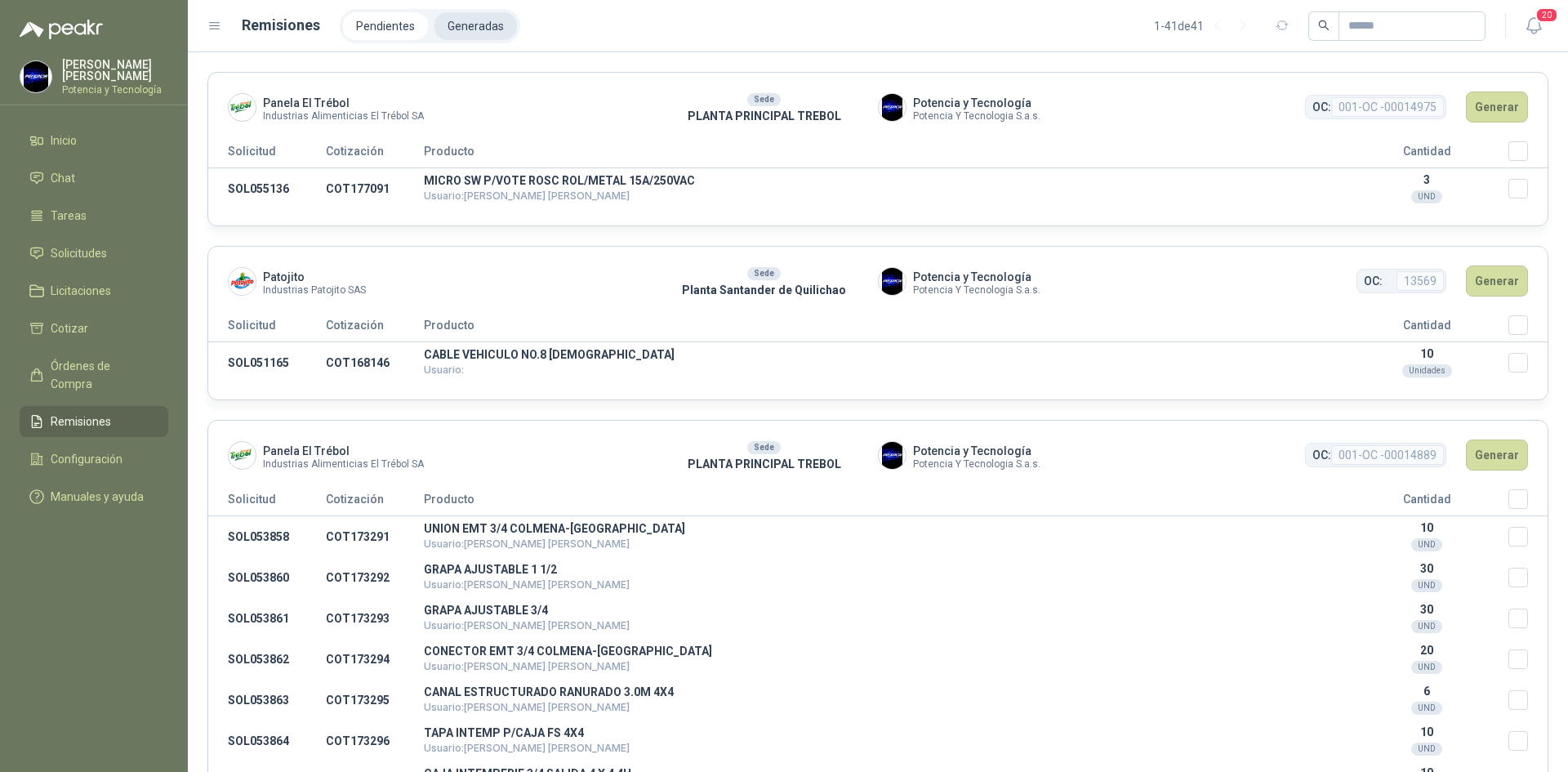
click at [463, 28] on li "Generadas" at bounding box center [475, 26] width 82 height 28
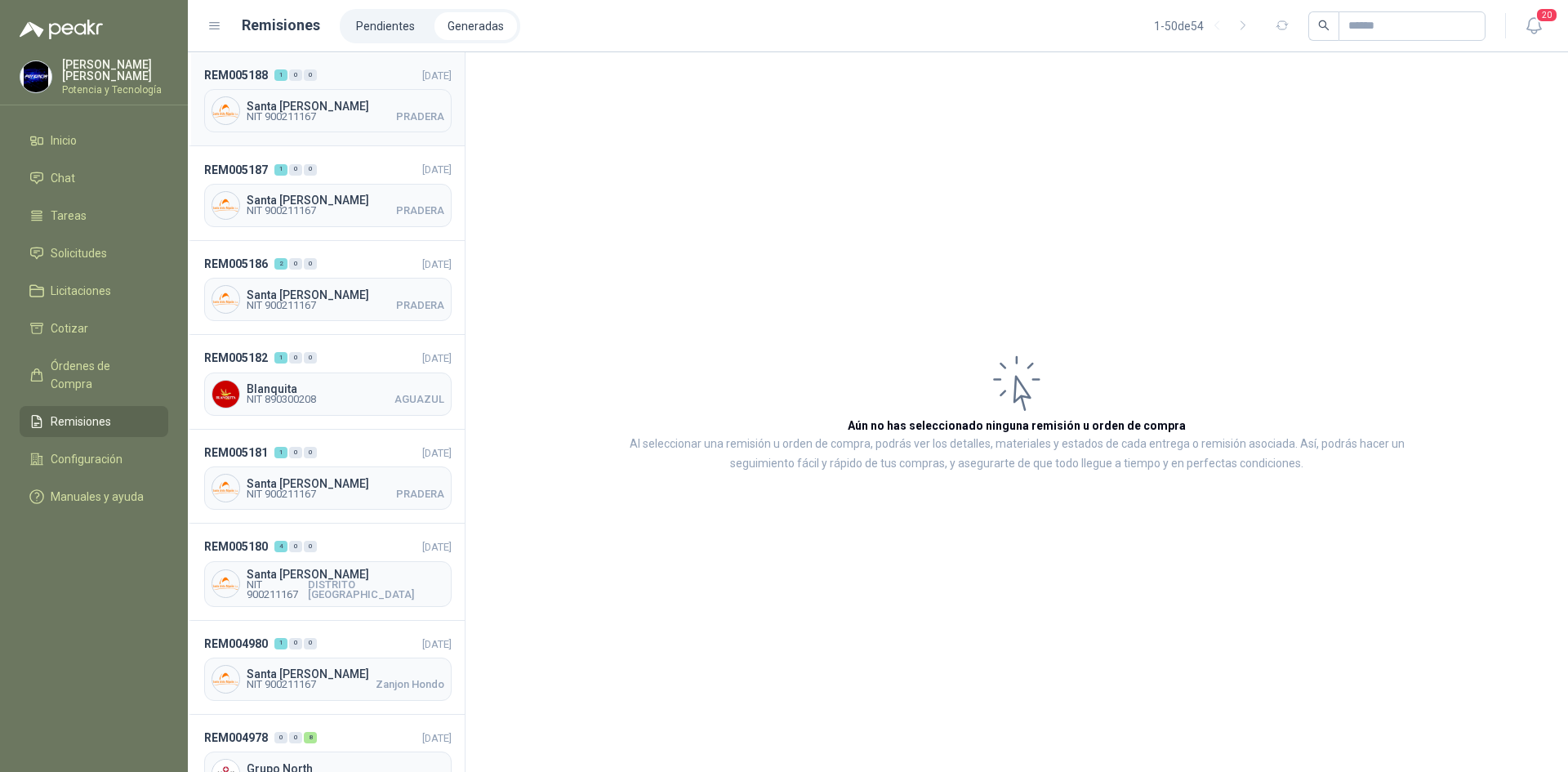
click at [352, 110] on span "Santa [PERSON_NAME]" at bounding box center [345, 106] width 197 height 12
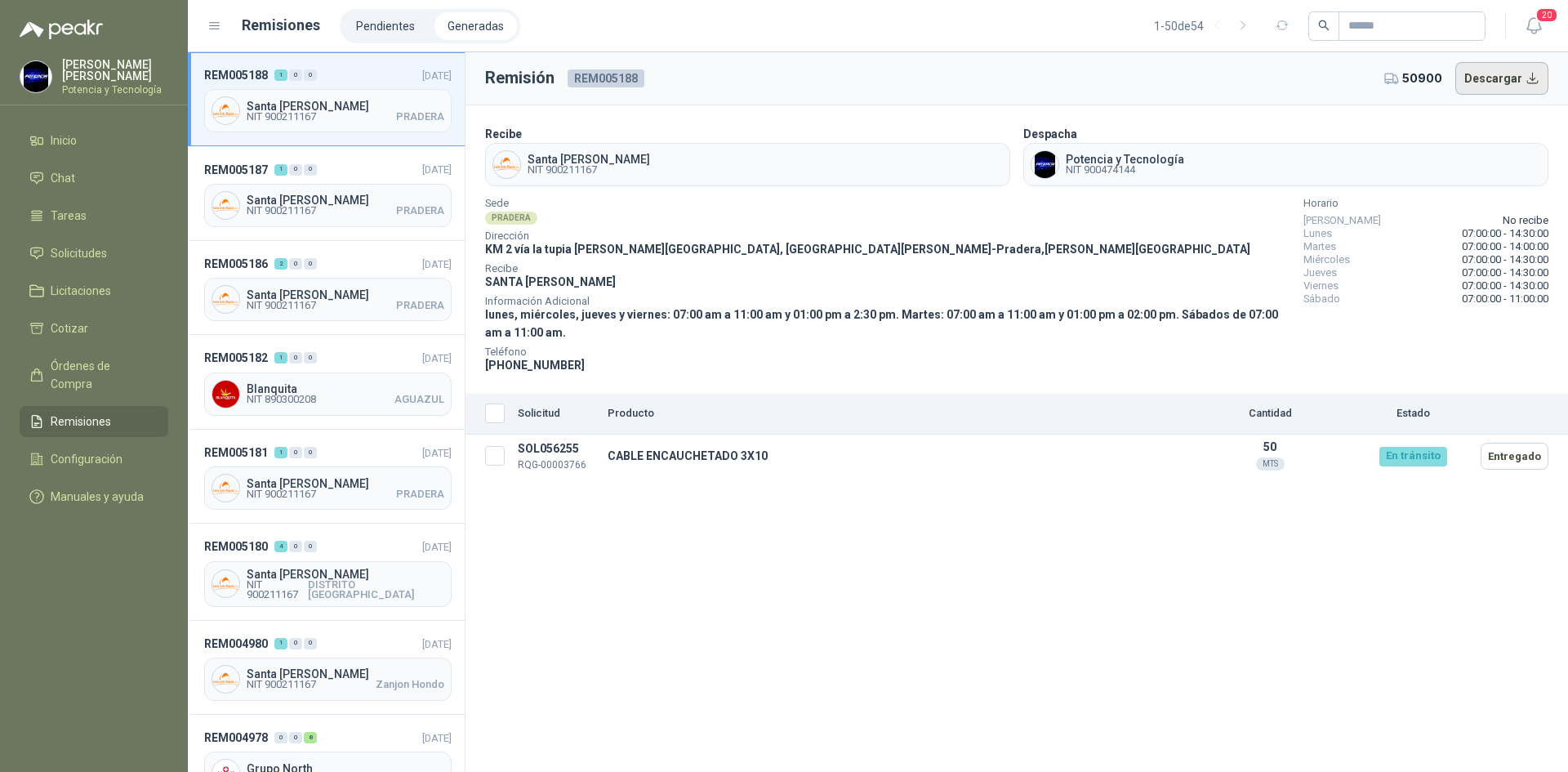
click at [1475, 77] on button "Descargar" at bounding box center [1503, 78] width 94 height 33
